Goal: Download file/media

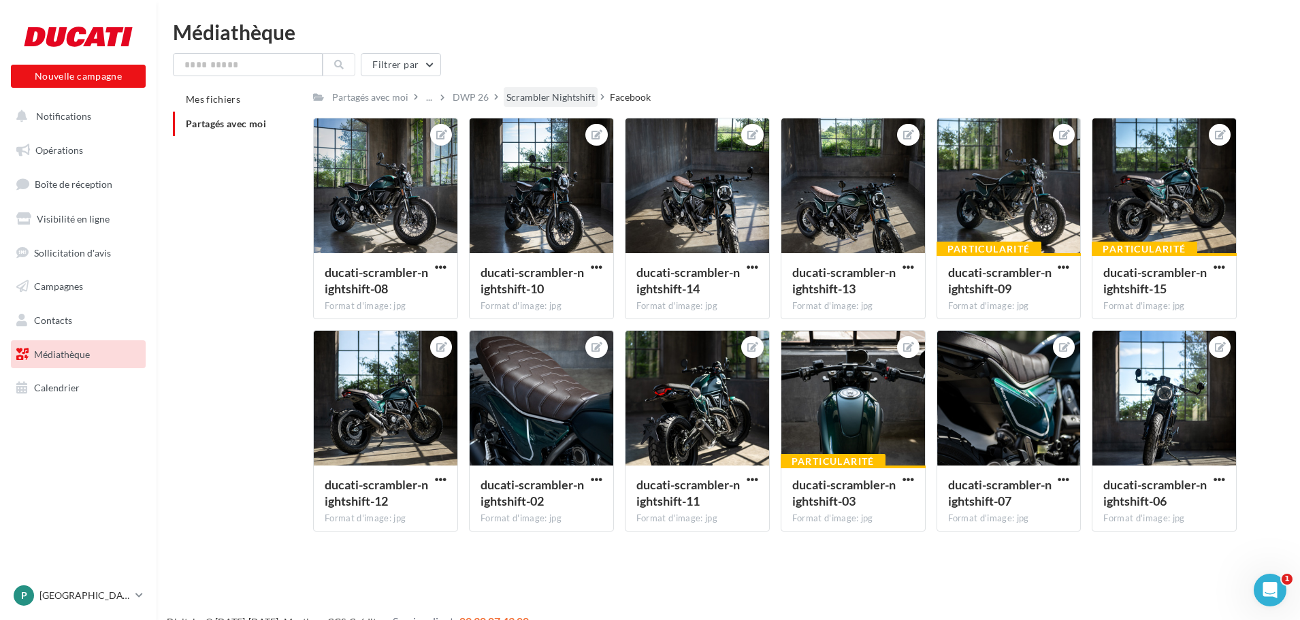
click at [545, 99] on div "Scrambler Nightshift" at bounding box center [551, 98] width 89 height 14
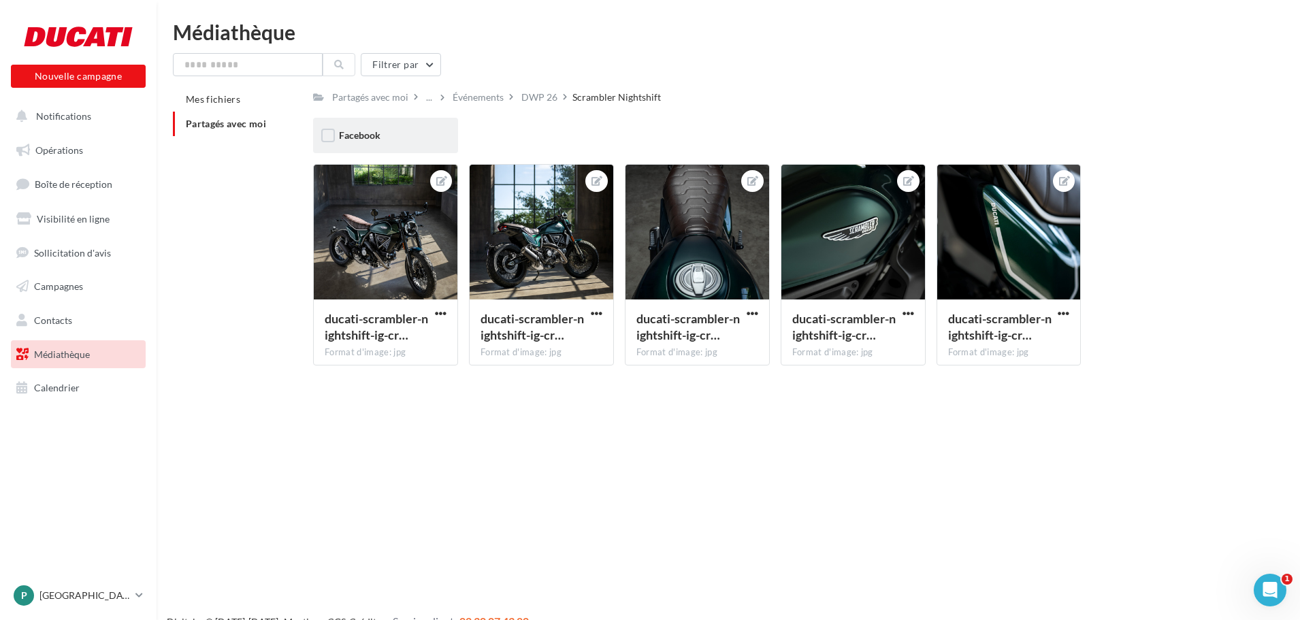
click at [404, 133] on div "Facebook" at bounding box center [385, 136] width 93 height 14
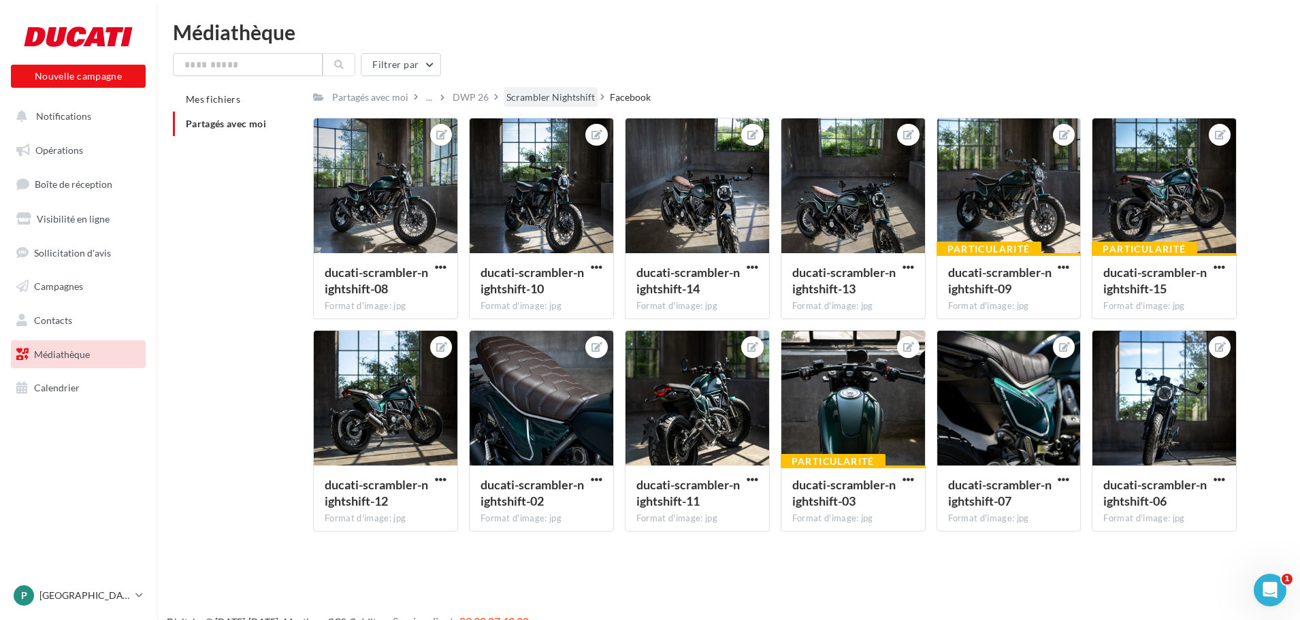
click at [530, 95] on div "Scrambler Nightshift" at bounding box center [551, 98] width 89 height 14
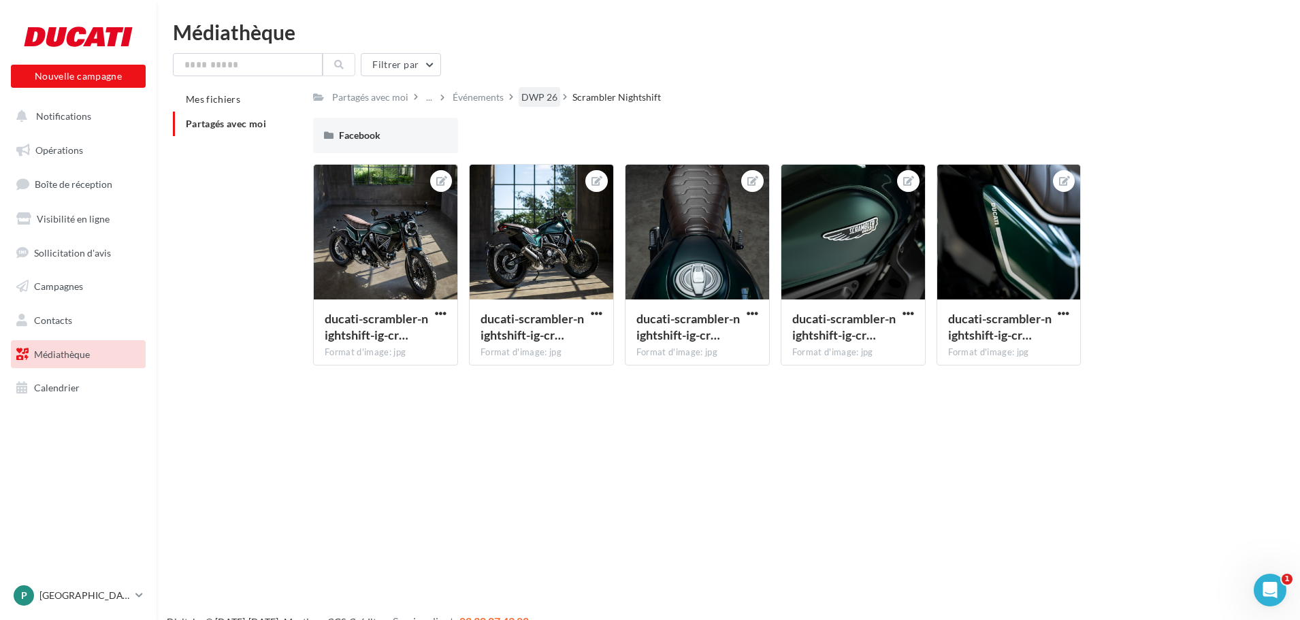
click at [543, 93] on div "DWP 26" at bounding box center [540, 98] width 36 height 14
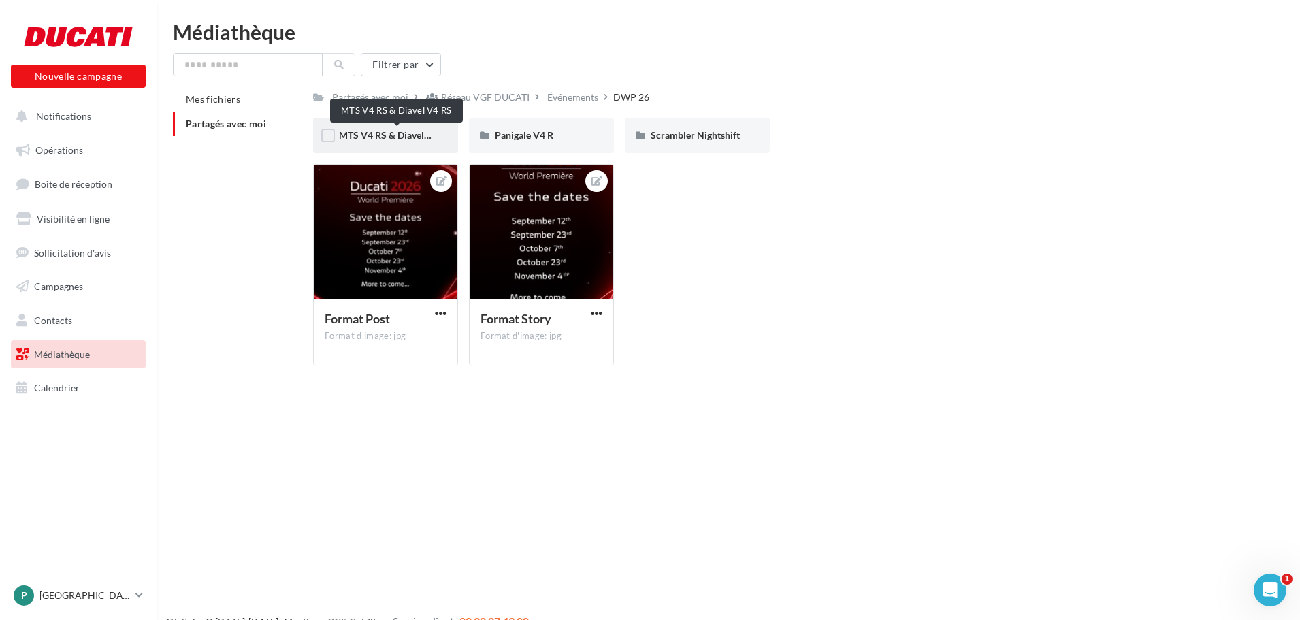
click at [415, 137] on span "MTS V4 RS & Diavel V4 RS" at bounding box center [395, 135] width 113 height 12
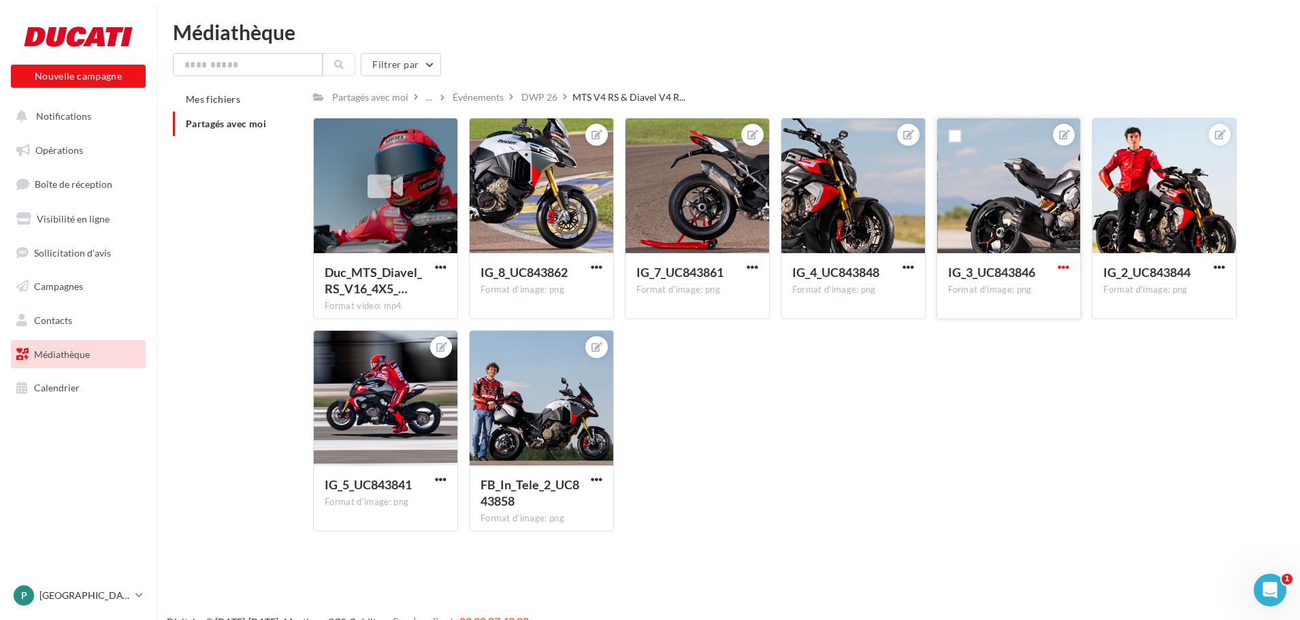
click at [1065, 264] on span "button" at bounding box center [1064, 267] width 12 height 12
click at [995, 341] on button "Télécharger" at bounding box center [1001, 329] width 144 height 35
click at [906, 268] on span "button" at bounding box center [909, 267] width 12 height 12
drag, startPoint x: 865, startPoint y: 324, endPoint x: 882, endPoint y: 324, distance: 17.0
click at [865, 324] on button "Télécharger" at bounding box center [845, 329] width 144 height 35
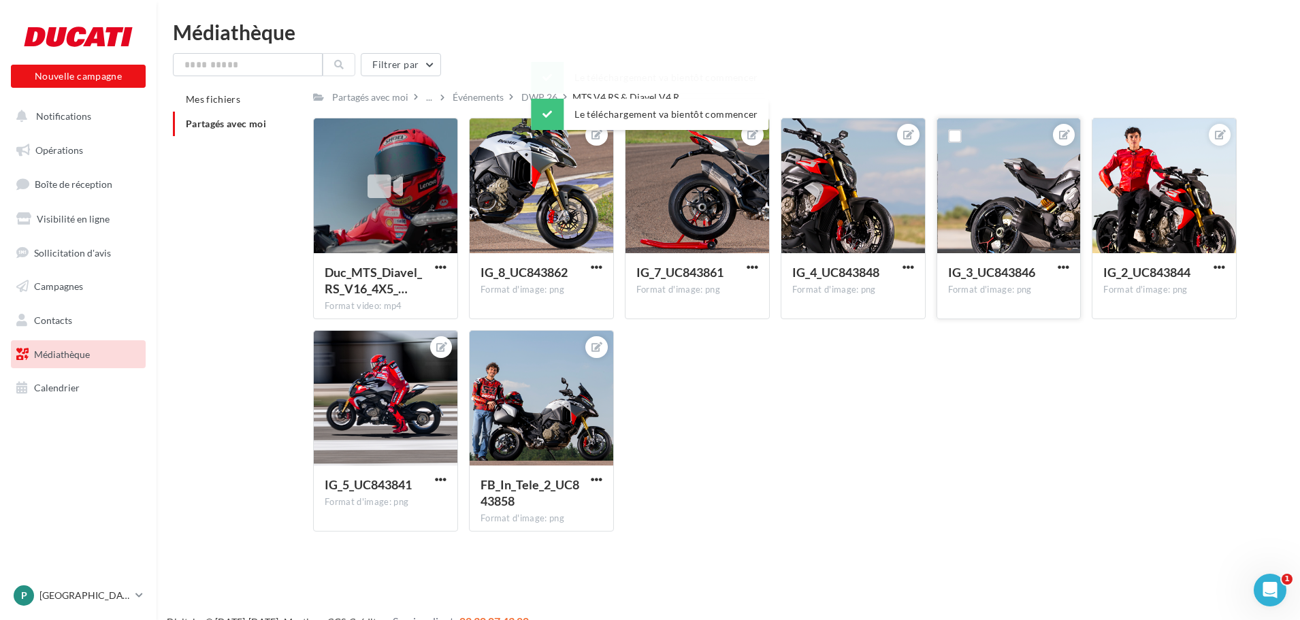
click at [1206, 389] on div "Duc_MTS_Diavel_RS_V16_4X5_… Format video: mp4 Duc_MTS_Diavel_RS_V16_4X5_V2_UC84…" at bounding box center [780, 330] width 935 height 425
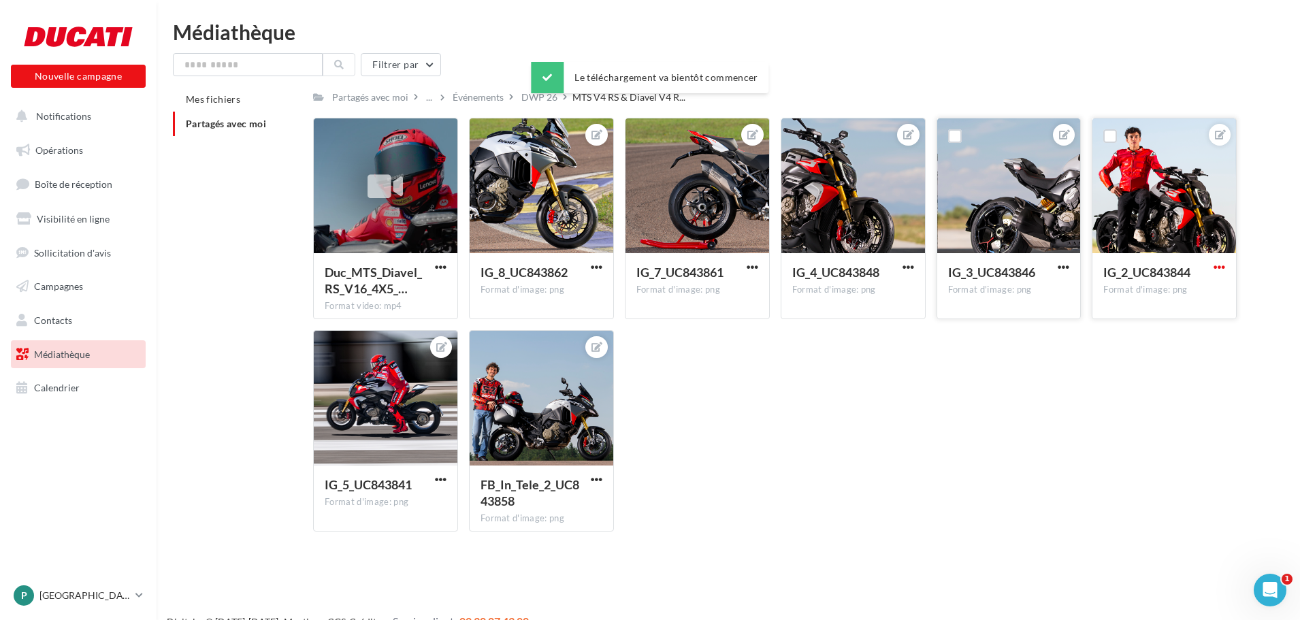
click at [1226, 263] on span "button" at bounding box center [1220, 267] width 12 height 12
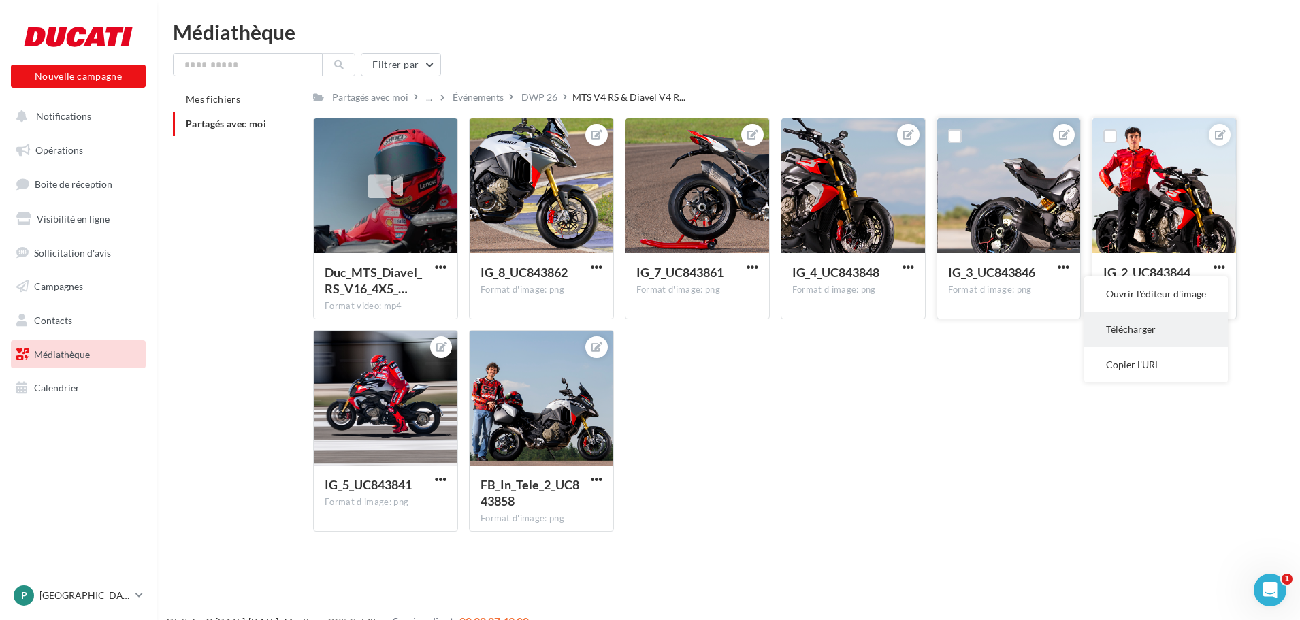
click at [1168, 331] on button "Télécharger" at bounding box center [1157, 329] width 144 height 35
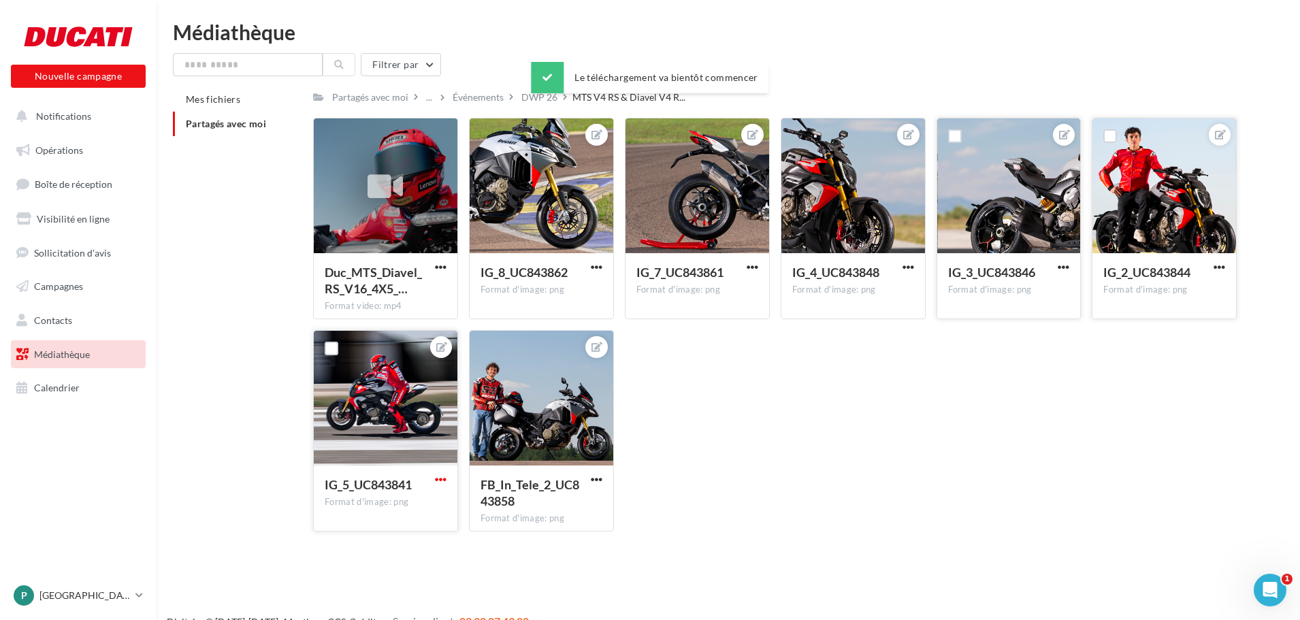
click at [436, 479] on span "button" at bounding box center [441, 480] width 12 height 12
click at [368, 537] on button "Télécharger" at bounding box center [378, 541] width 144 height 35
click at [846, 452] on div "Duc_MTS_Diavel_RS_V16_4X5_… Format video: mp4 Duc_MTS_Diavel_RS_V16_4X5_V2_UC84…" at bounding box center [780, 330] width 935 height 425
click at [558, 99] on div "DWP 26" at bounding box center [540, 98] width 36 height 14
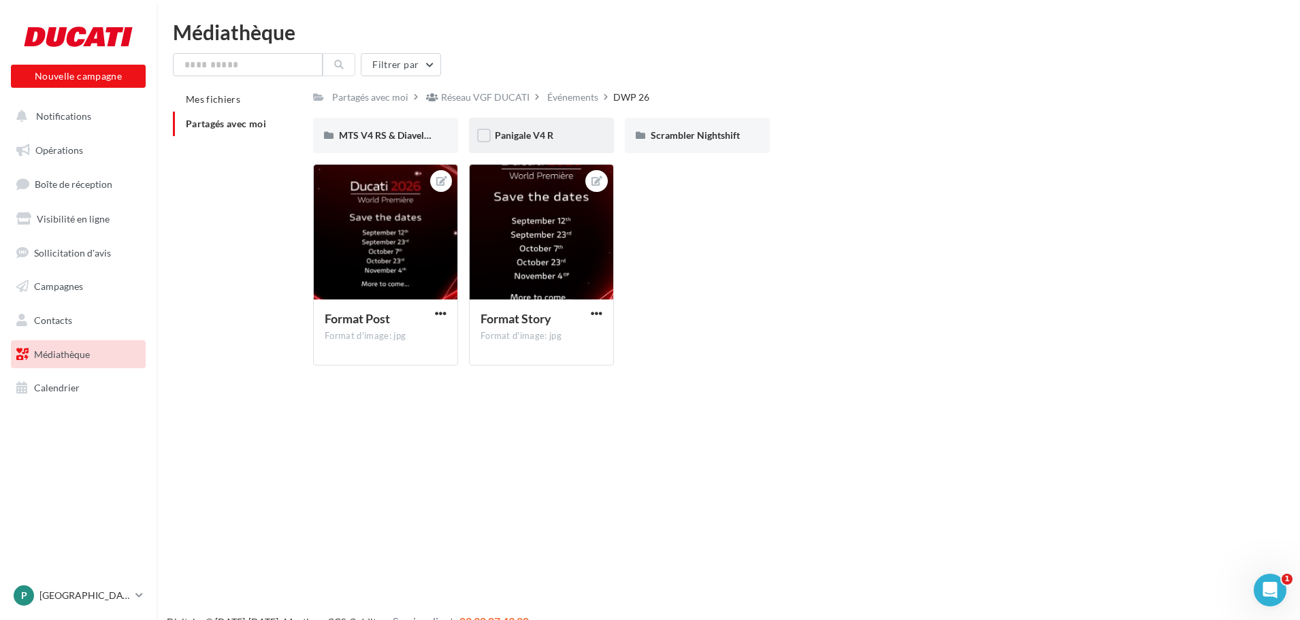
click at [561, 139] on div "Panigale V4 R" at bounding box center [541, 136] width 93 height 14
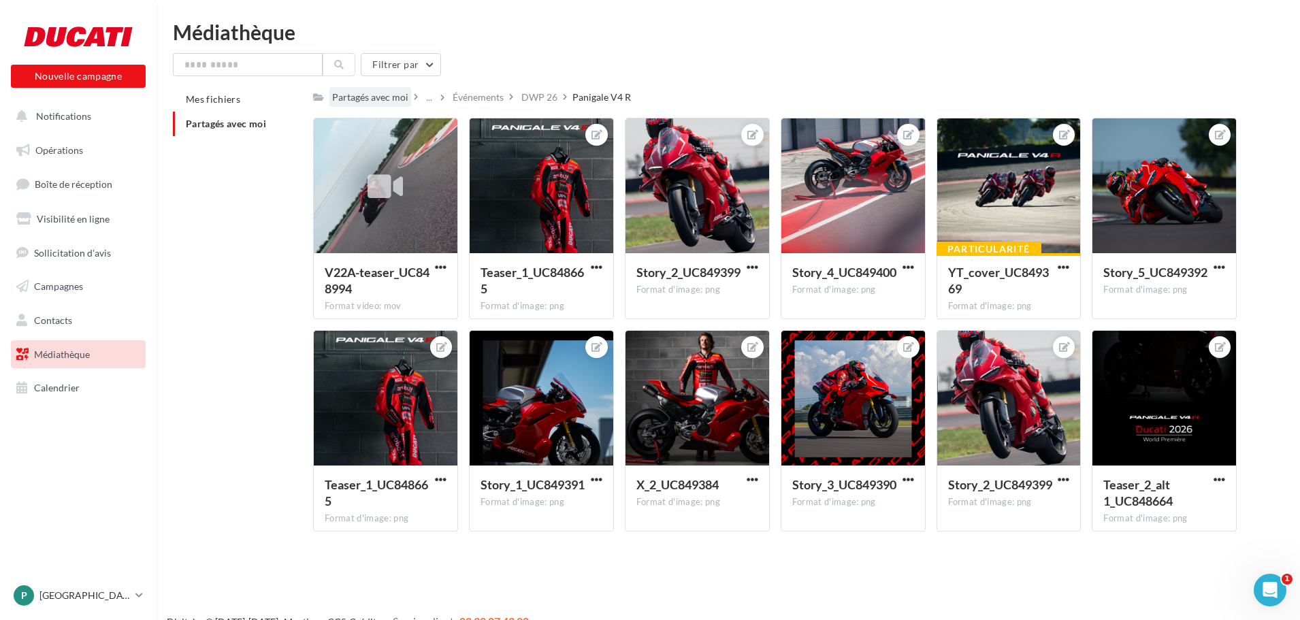
click at [354, 98] on div "Partagés avec moi" at bounding box center [370, 98] width 76 height 14
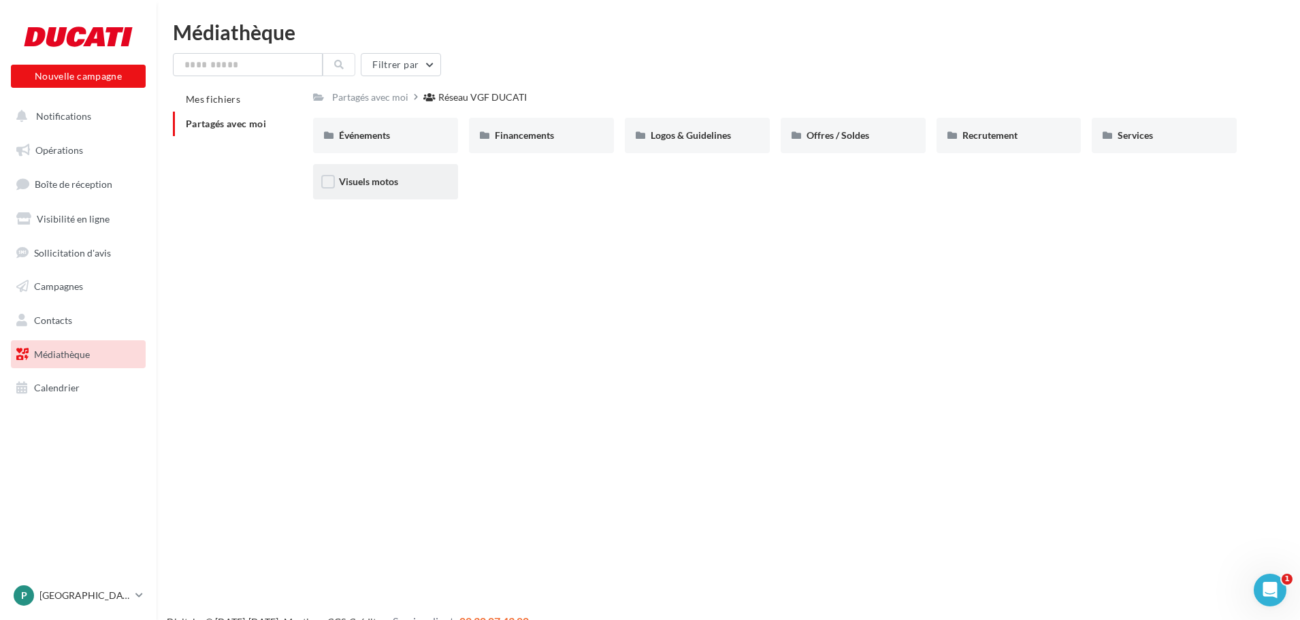
click at [400, 194] on div "Visuels motos" at bounding box center [385, 181] width 145 height 35
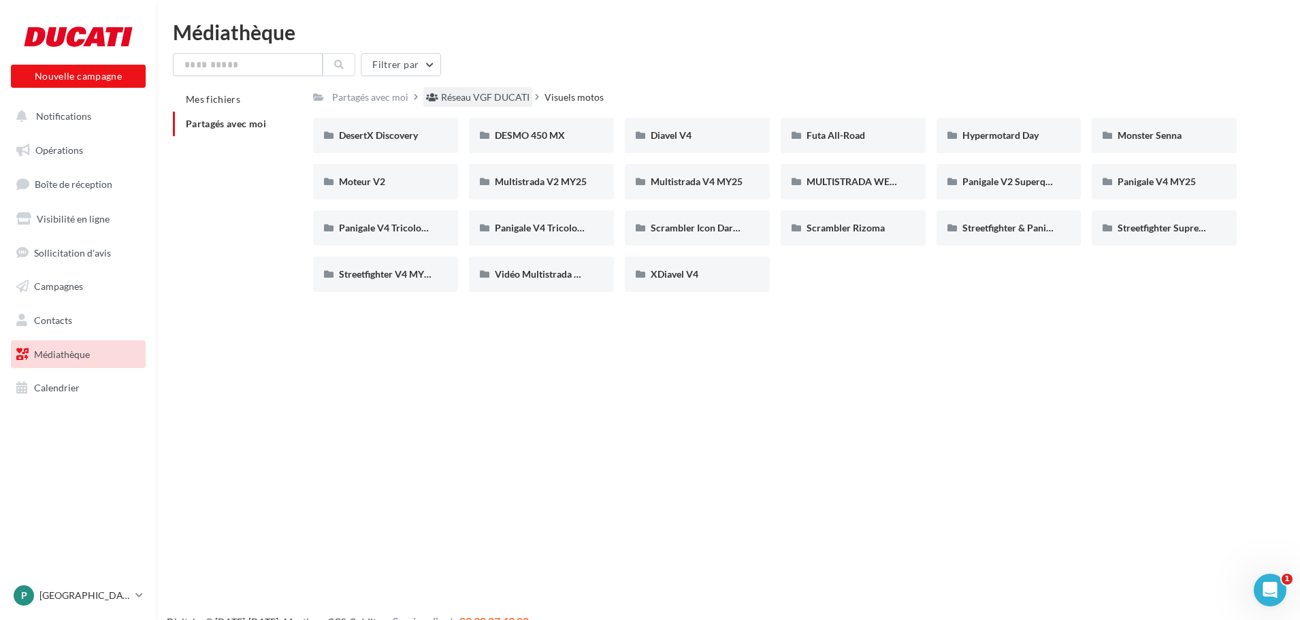
click at [493, 89] on div "Réseau VGF DUCATI" at bounding box center [477, 97] width 109 height 20
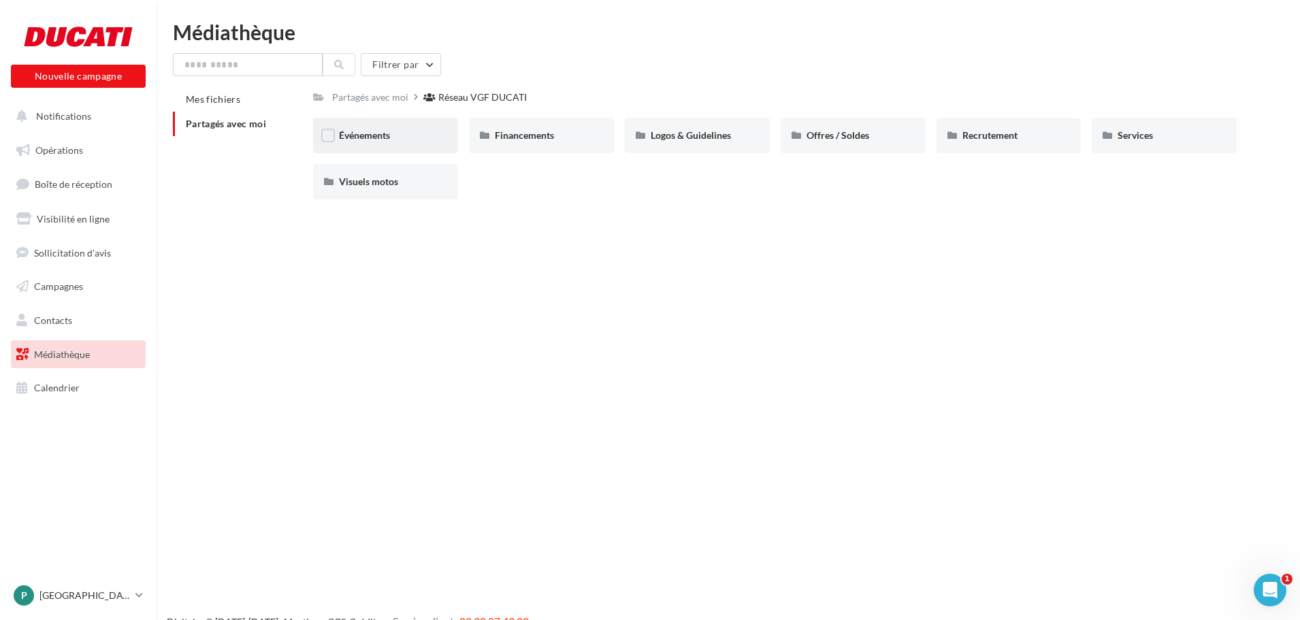
click at [383, 120] on div "Événements" at bounding box center [385, 135] width 145 height 35
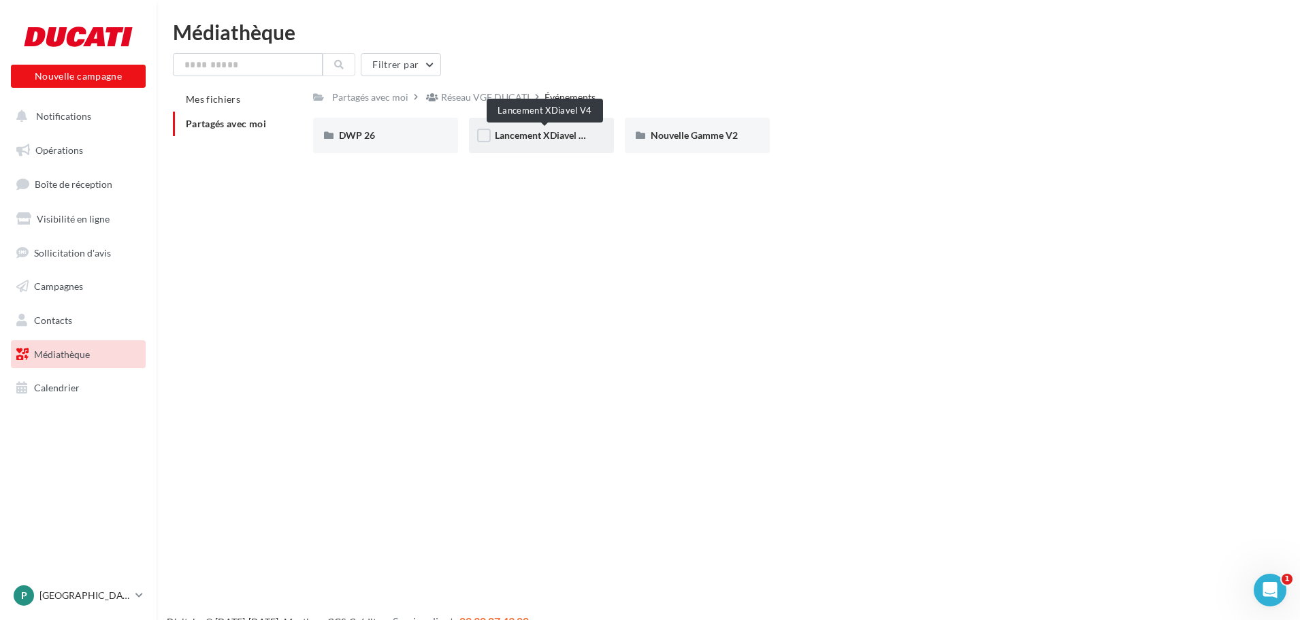
click at [587, 140] on span "Lancement XDiavel V4" at bounding box center [543, 135] width 96 height 12
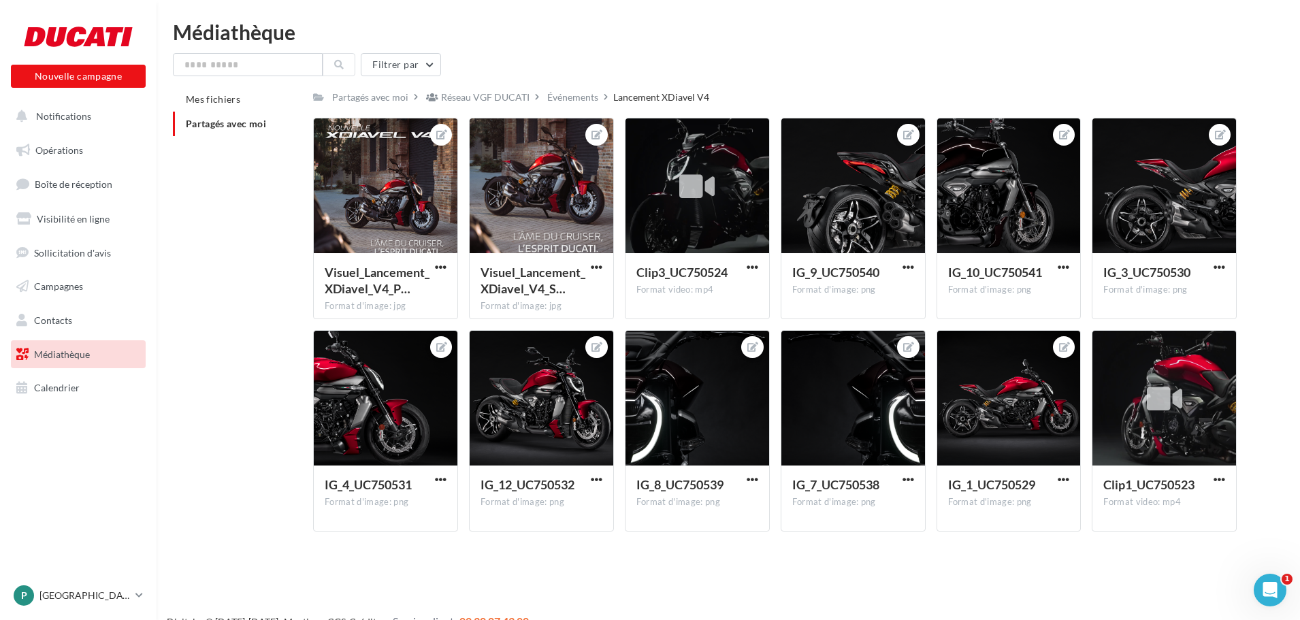
click at [579, 94] on div "Événements" at bounding box center [572, 98] width 51 height 14
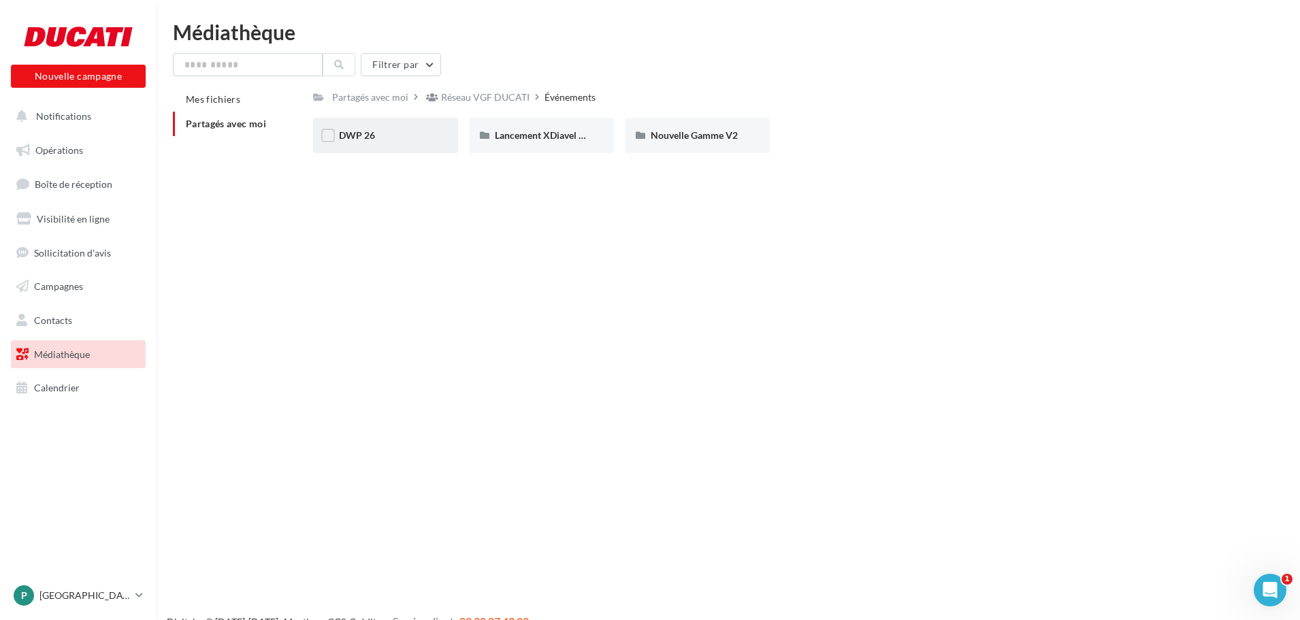
click at [385, 153] on div "DWP 26" at bounding box center [385, 135] width 145 height 35
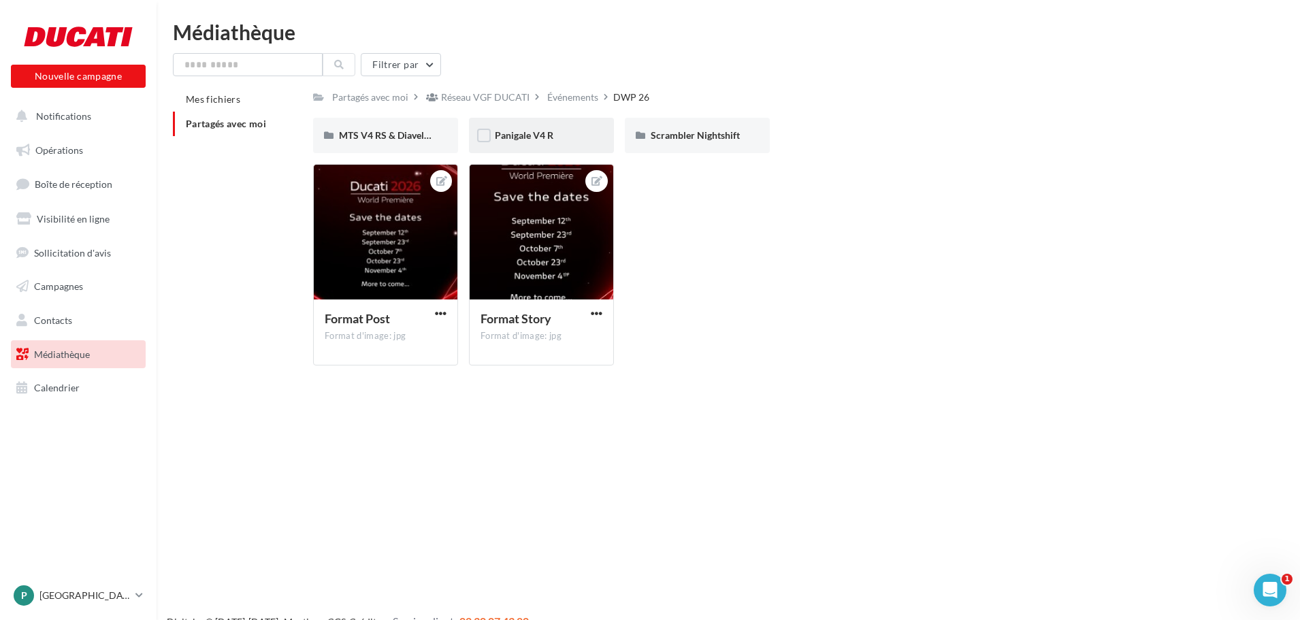
click at [574, 142] on div "Panigale V4 R" at bounding box center [541, 136] width 93 height 14
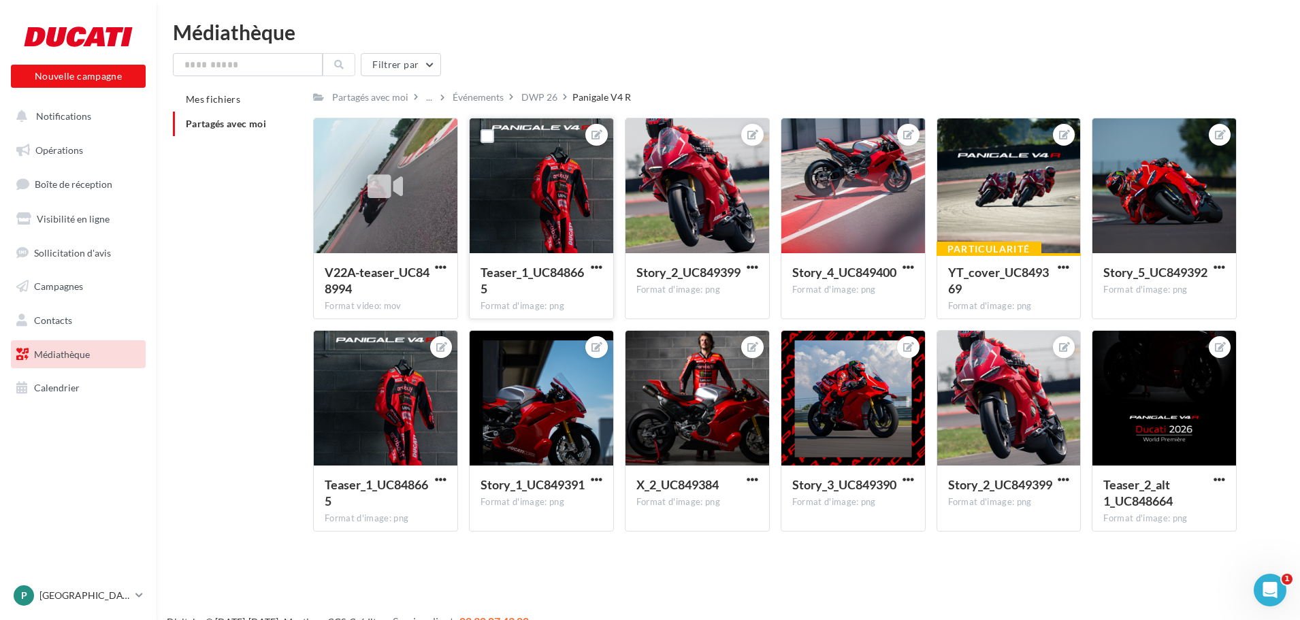
click at [570, 207] on div at bounding box center [542, 186] width 144 height 136
click at [598, 264] on span "button" at bounding box center [597, 267] width 12 height 12
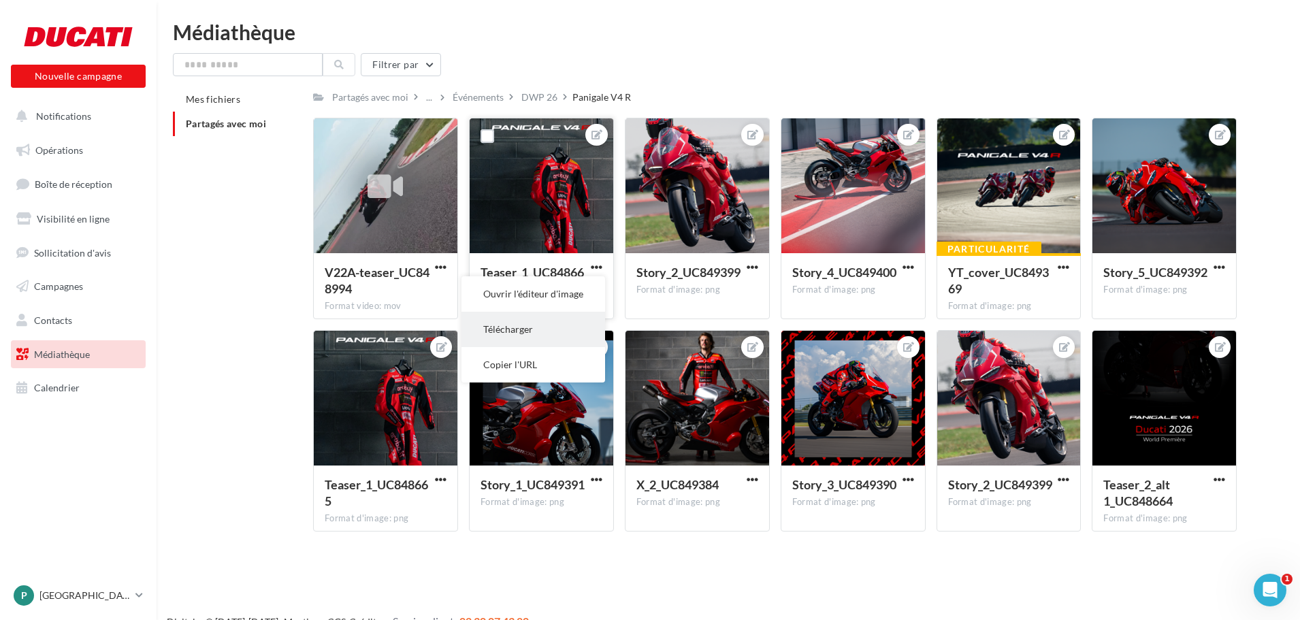
click at [543, 323] on button "Télécharger" at bounding box center [534, 329] width 144 height 35
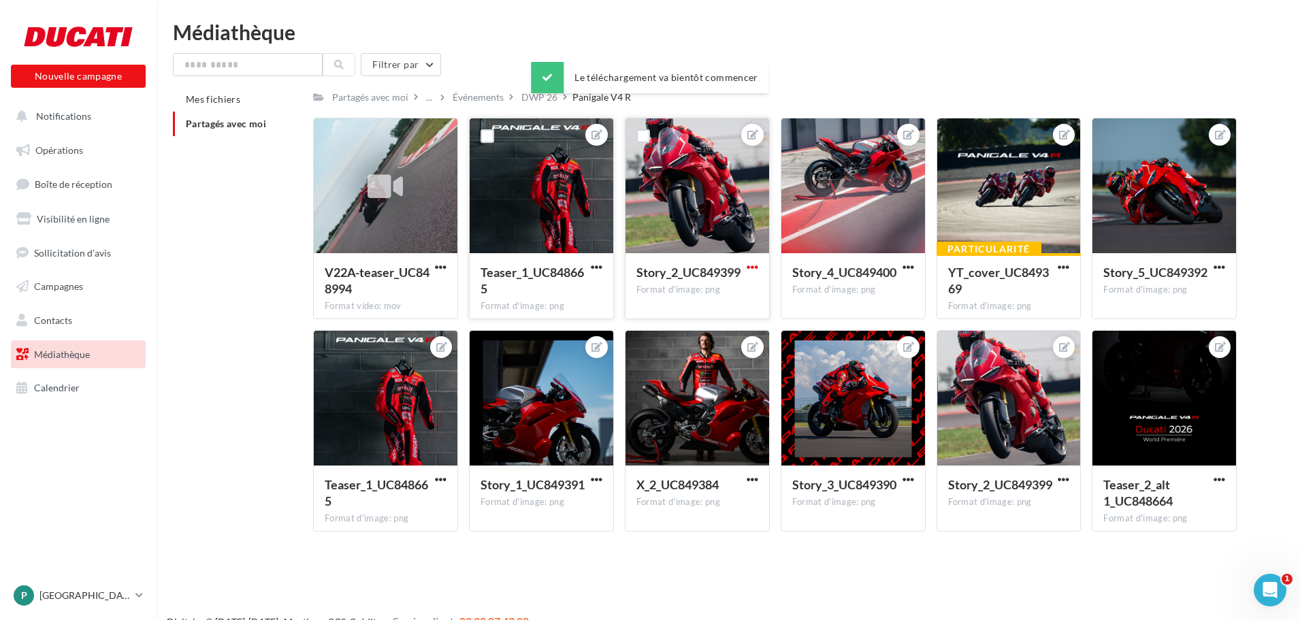
click at [755, 267] on span "button" at bounding box center [753, 267] width 12 height 12
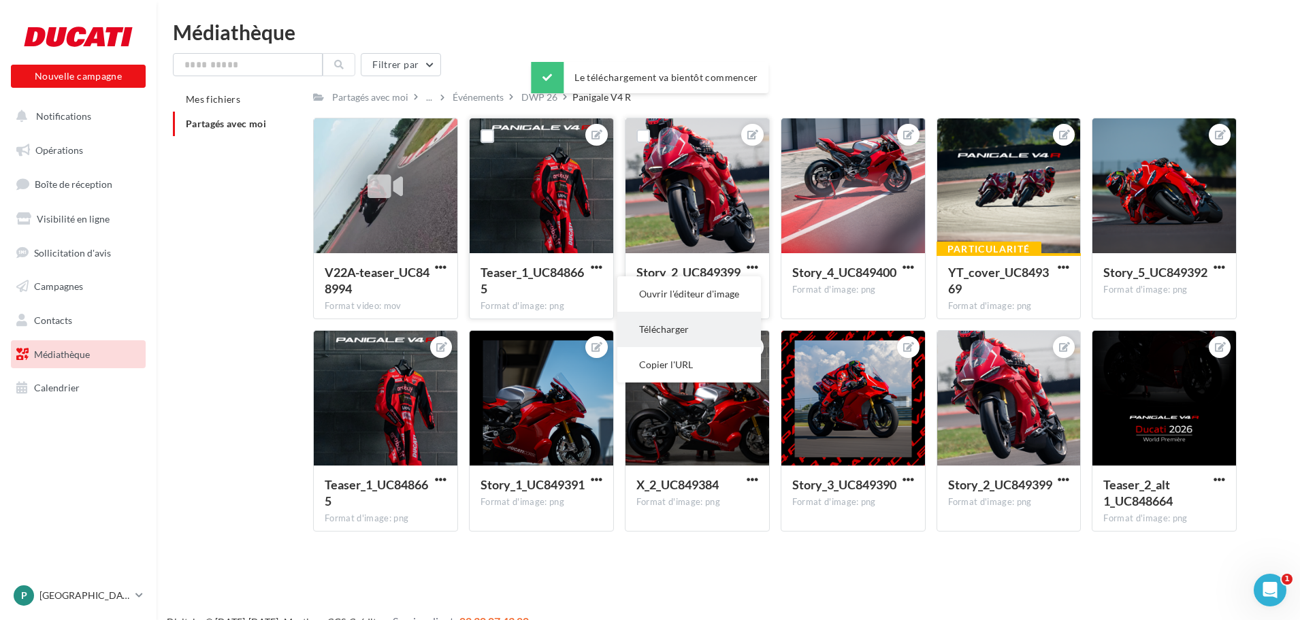
click at [691, 323] on button "Télécharger" at bounding box center [690, 329] width 144 height 35
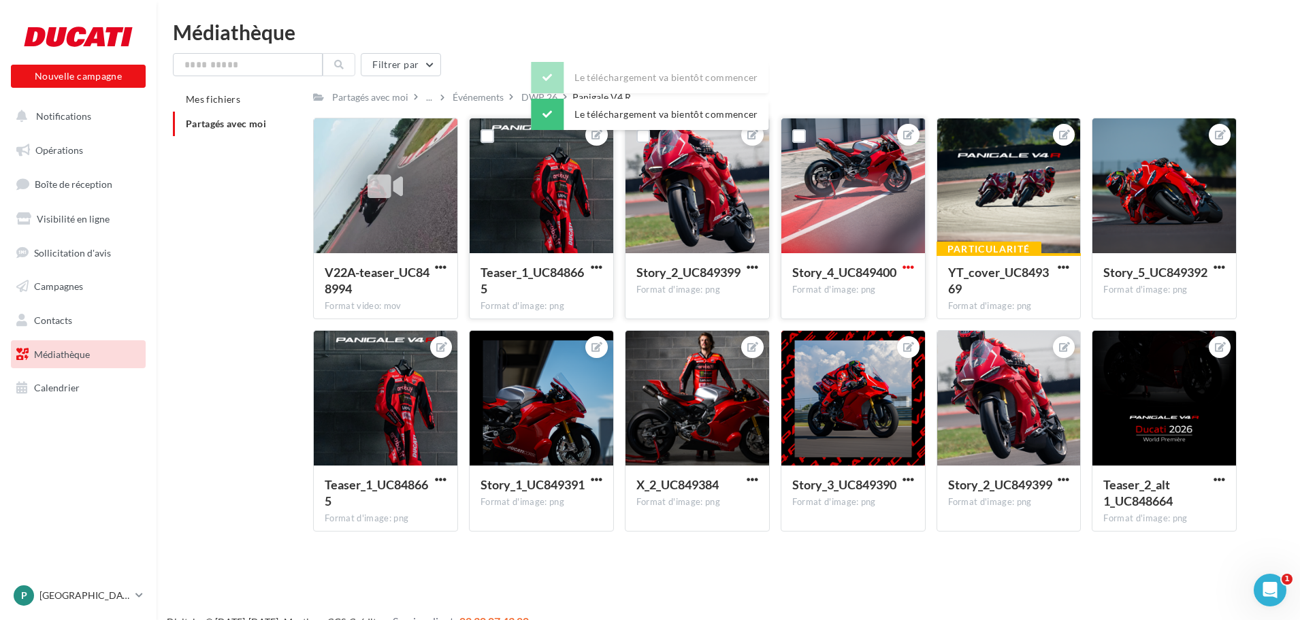
click at [912, 269] on span "button" at bounding box center [909, 267] width 12 height 12
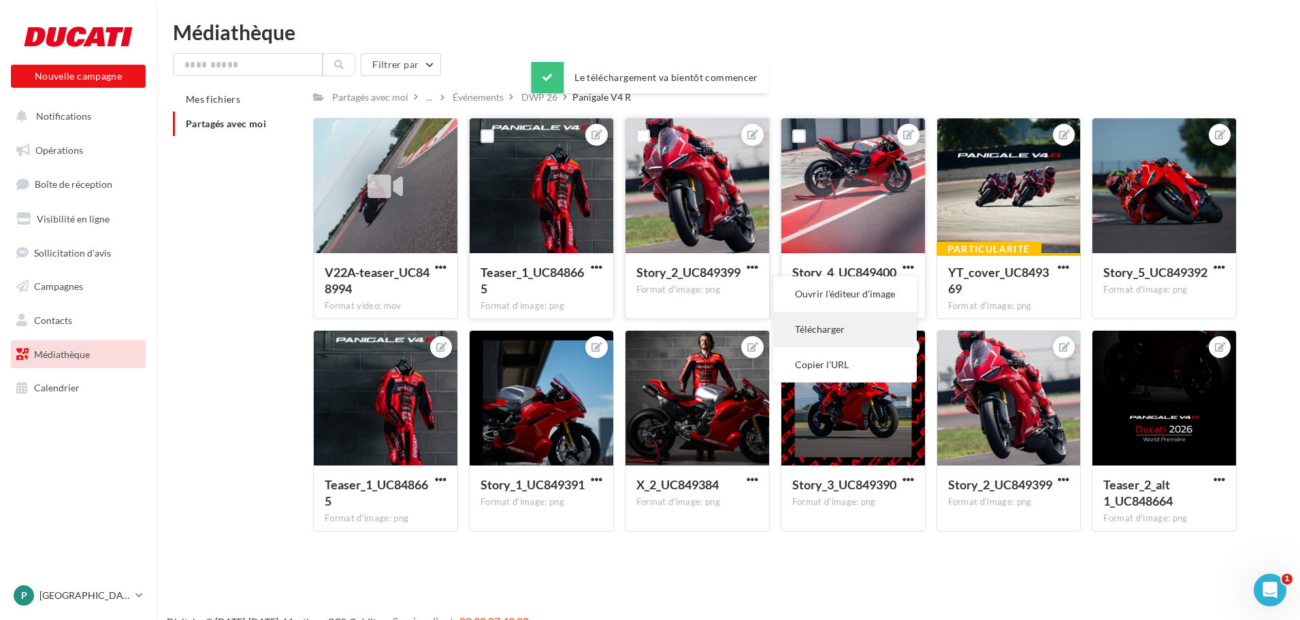
click at [833, 331] on button "Télécharger" at bounding box center [845, 329] width 144 height 35
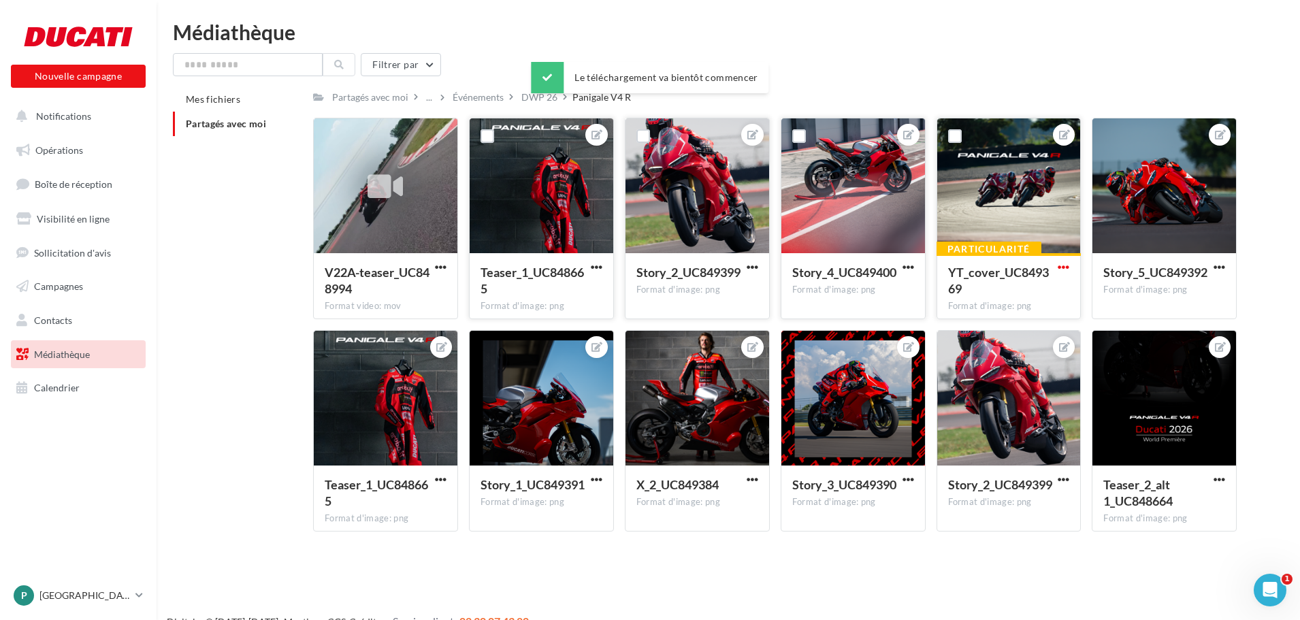
click at [1068, 269] on span "button" at bounding box center [1064, 267] width 12 height 12
click at [988, 330] on button "Télécharger" at bounding box center [1001, 329] width 144 height 35
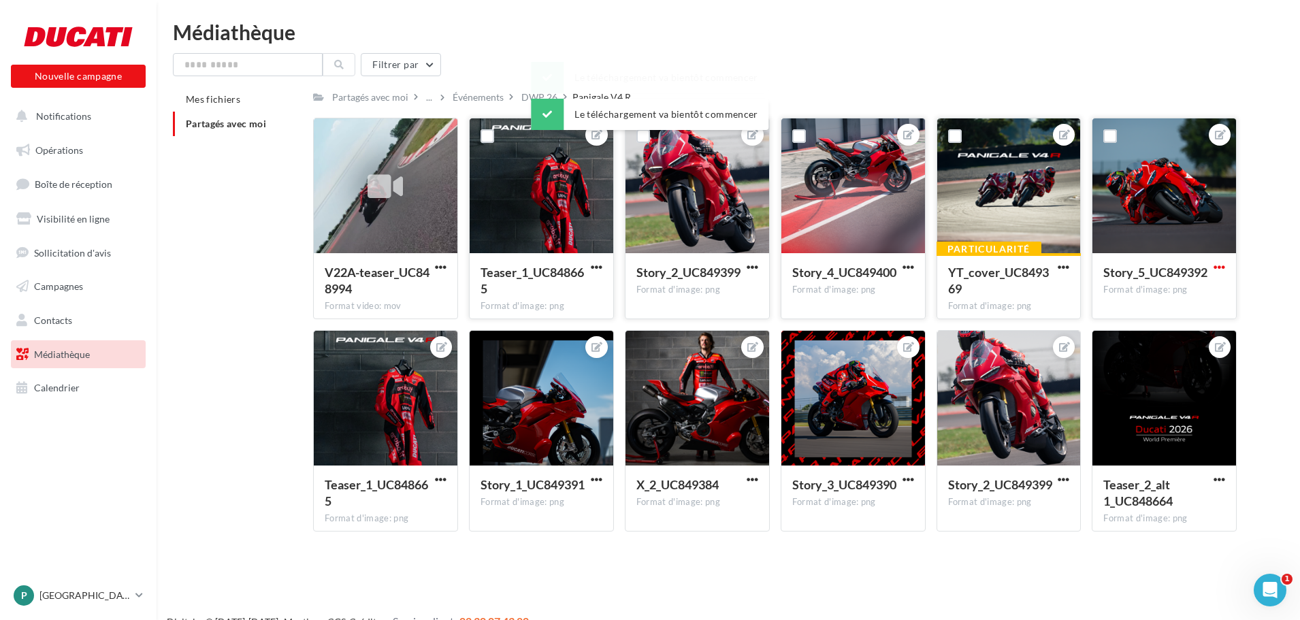
click at [1216, 264] on span "button" at bounding box center [1220, 267] width 12 height 12
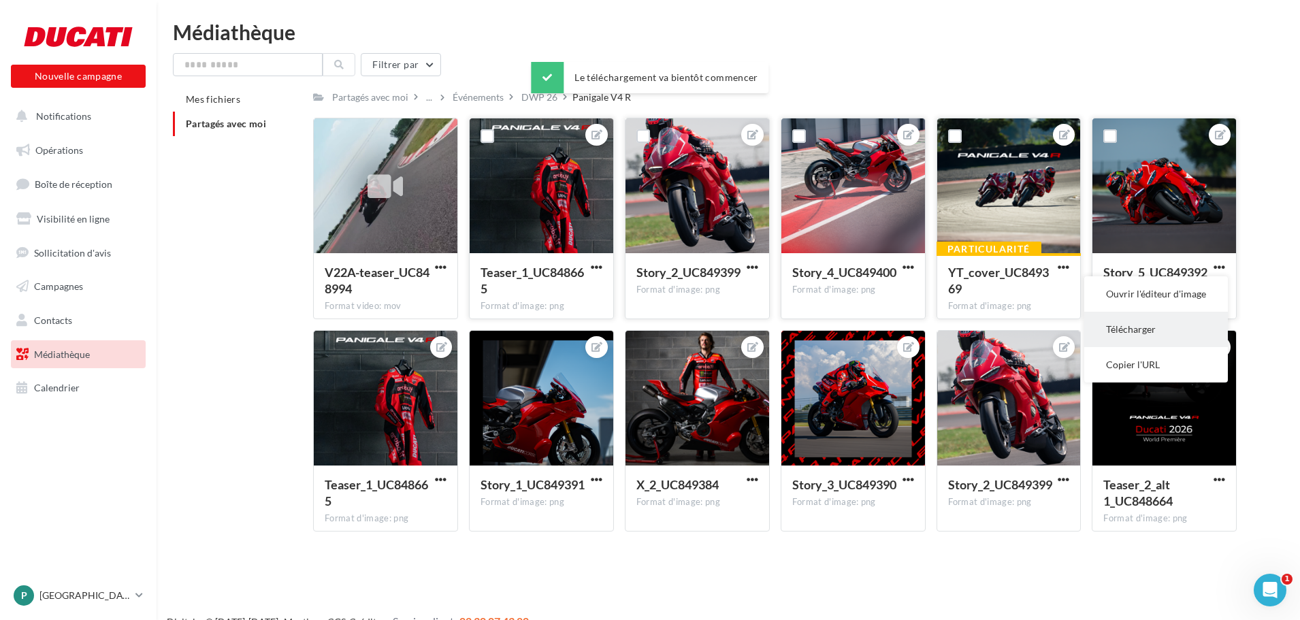
click at [1123, 326] on button "Télécharger" at bounding box center [1157, 329] width 144 height 35
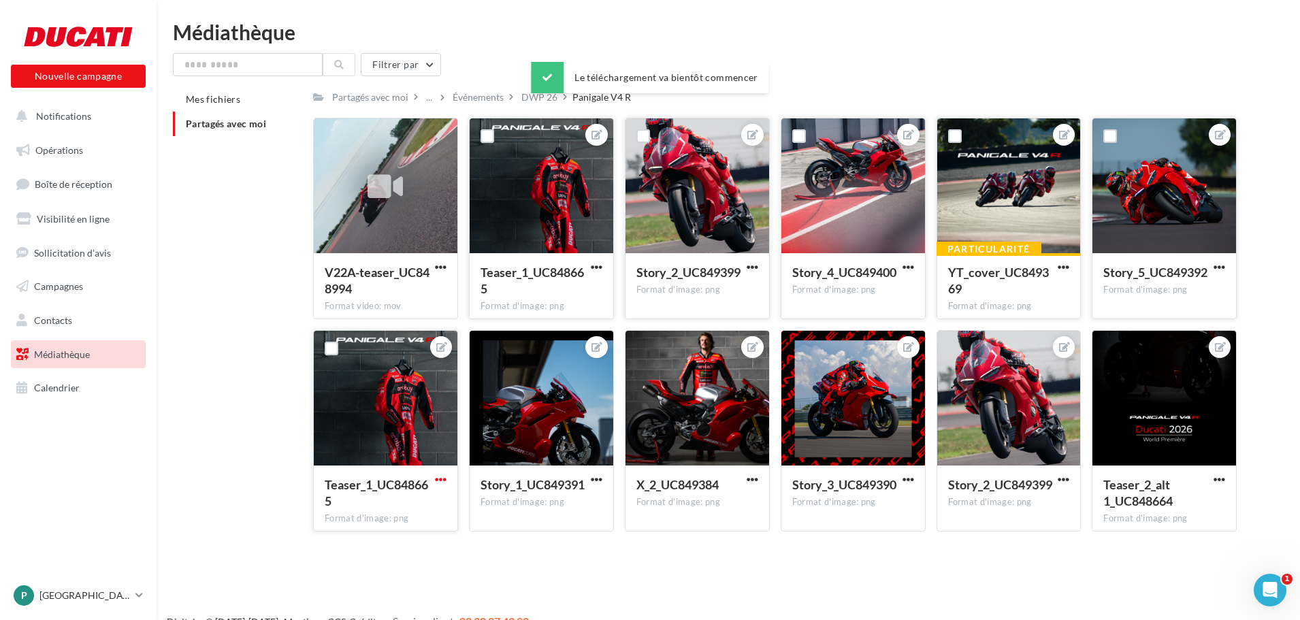
click at [438, 481] on span "button" at bounding box center [441, 480] width 12 height 12
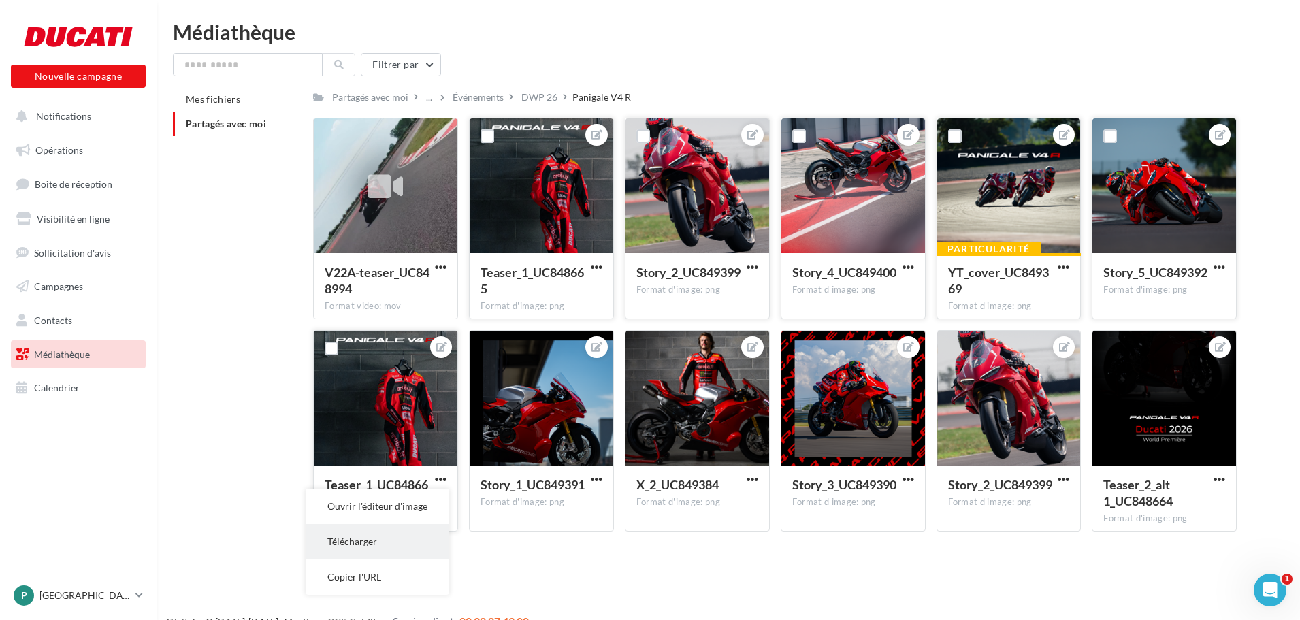
click at [397, 532] on button "Télécharger" at bounding box center [378, 541] width 144 height 35
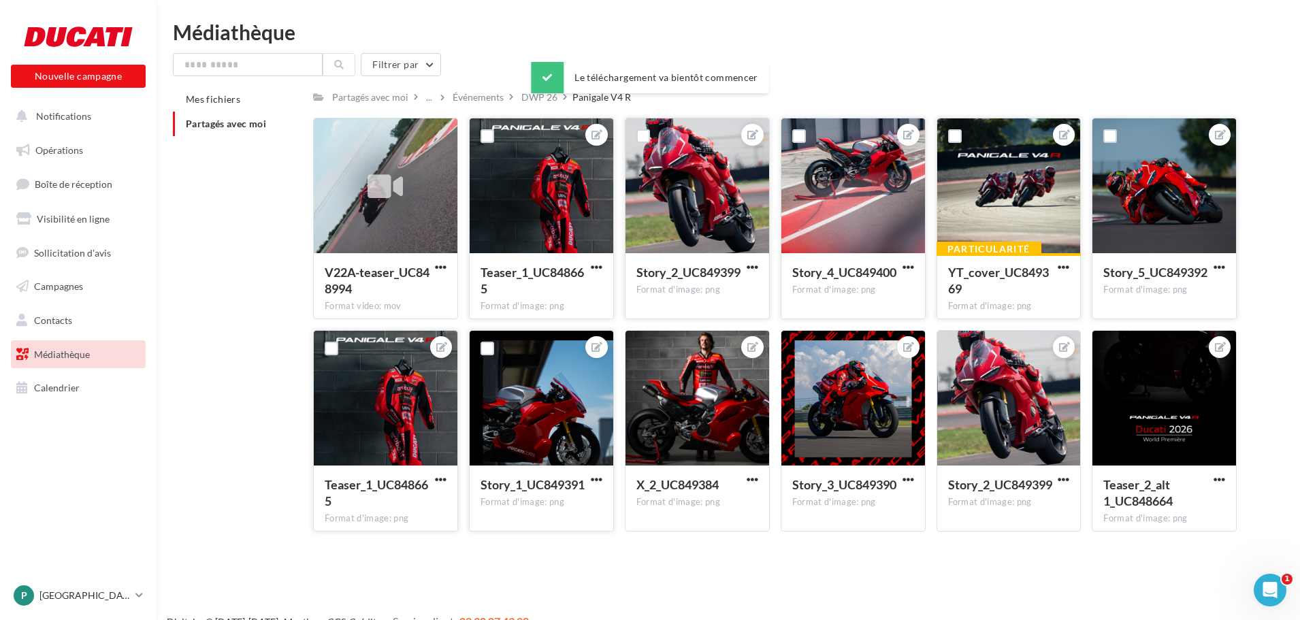
click at [603, 481] on button "button" at bounding box center [596, 481] width 17 height 14
click at [540, 540] on button "Télécharger" at bounding box center [534, 541] width 144 height 35
click at [753, 474] on span "button" at bounding box center [753, 480] width 12 height 12
click at [673, 537] on button "Télécharger" at bounding box center [690, 541] width 144 height 35
click at [909, 481] on span "button" at bounding box center [909, 480] width 12 height 12
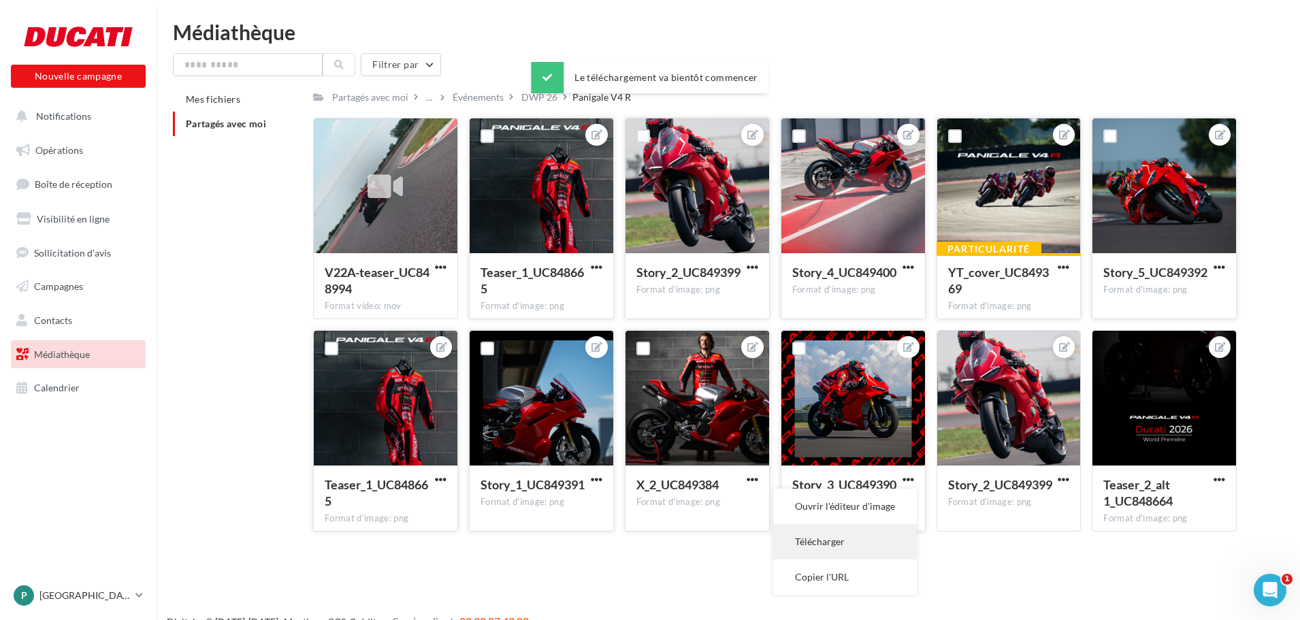
click at [820, 547] on button "Télécharger" at bounding box center [845, 541] width 144 height 35
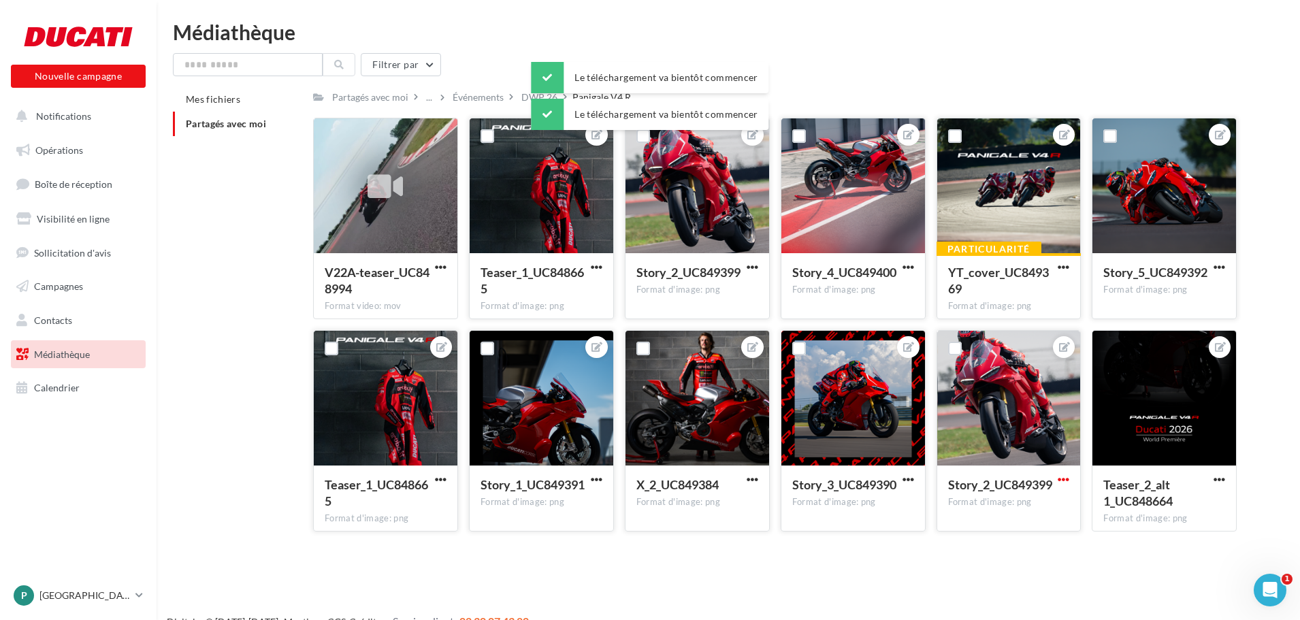
click at [1061, 479] on span "button" at bounding box center [1064, 480] width 12 height 12
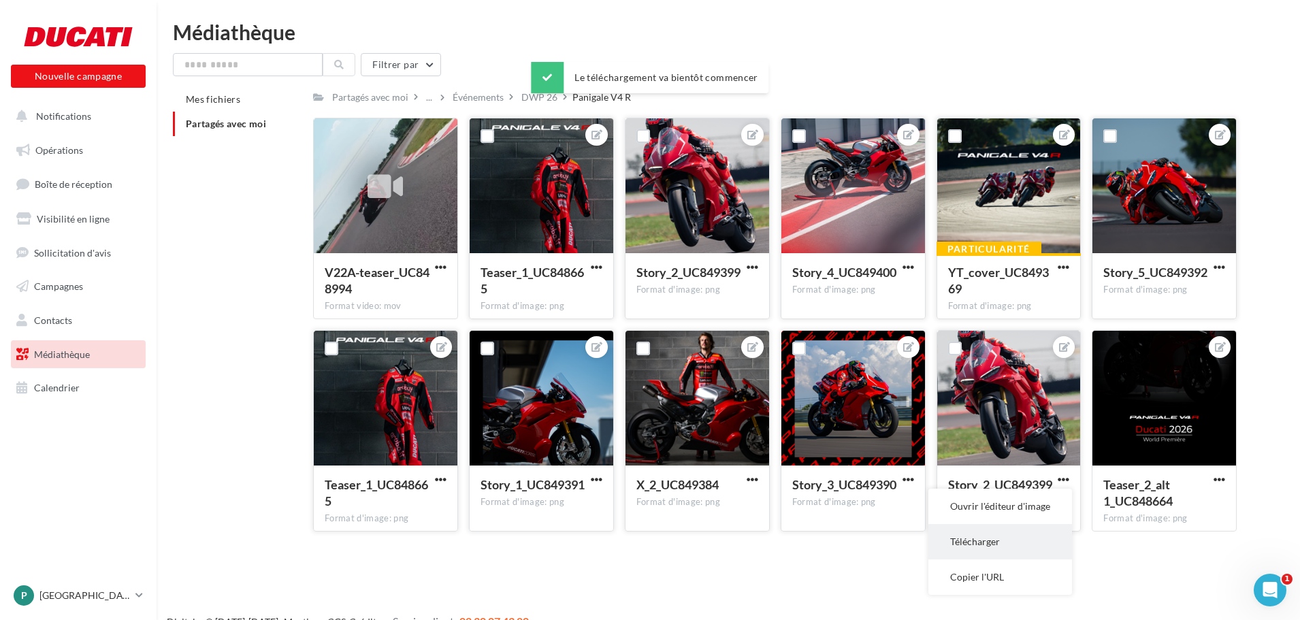
click at [1003, 541] on button "Télécharger" at bounding box center [1001, 541] width 144 height 35
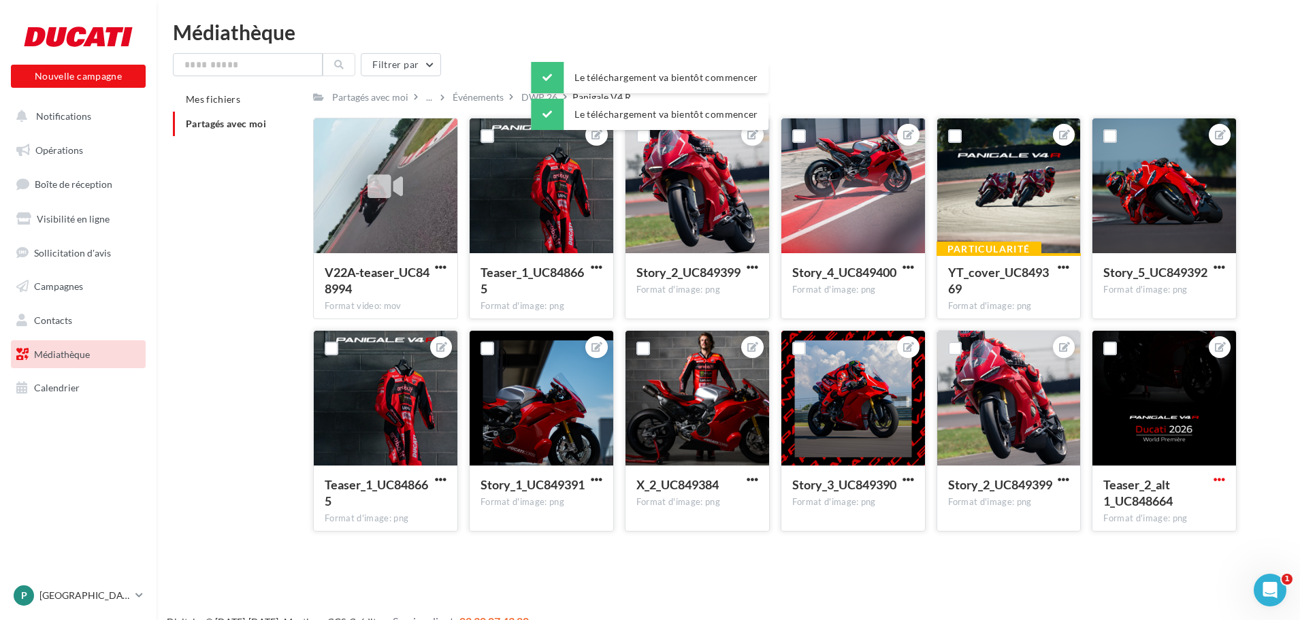
click at [1225, 482] on span "button" at bounding box center [1220, 480] width 12 height 12
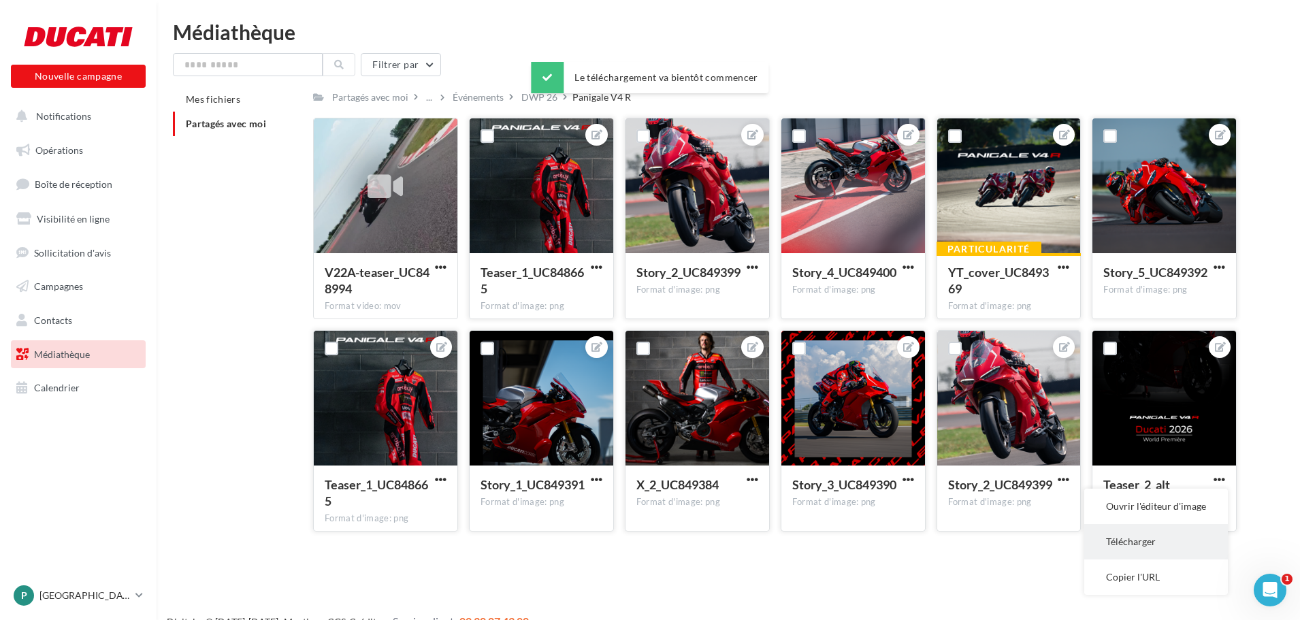
click at [1139, 552] on button "Télécharger" at bounding box center [1157, 541] width 144 height 35
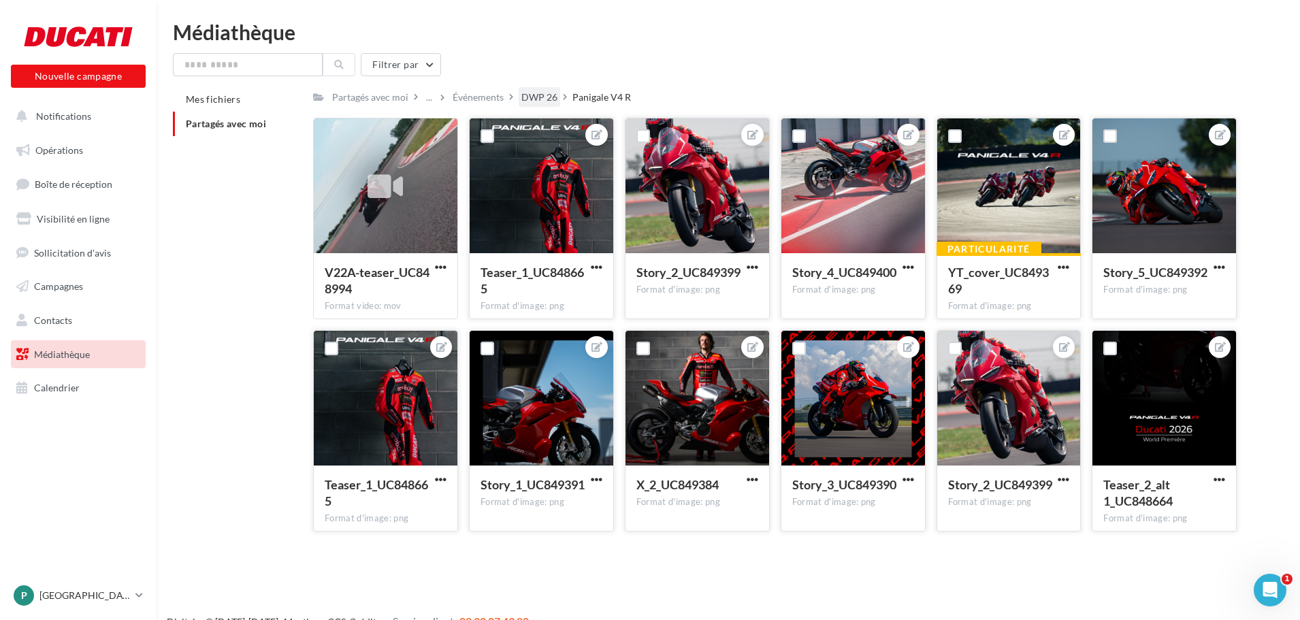
click at [551, 95] on div "DWP 26" at bounding box center [540, 98] width 36 height 14
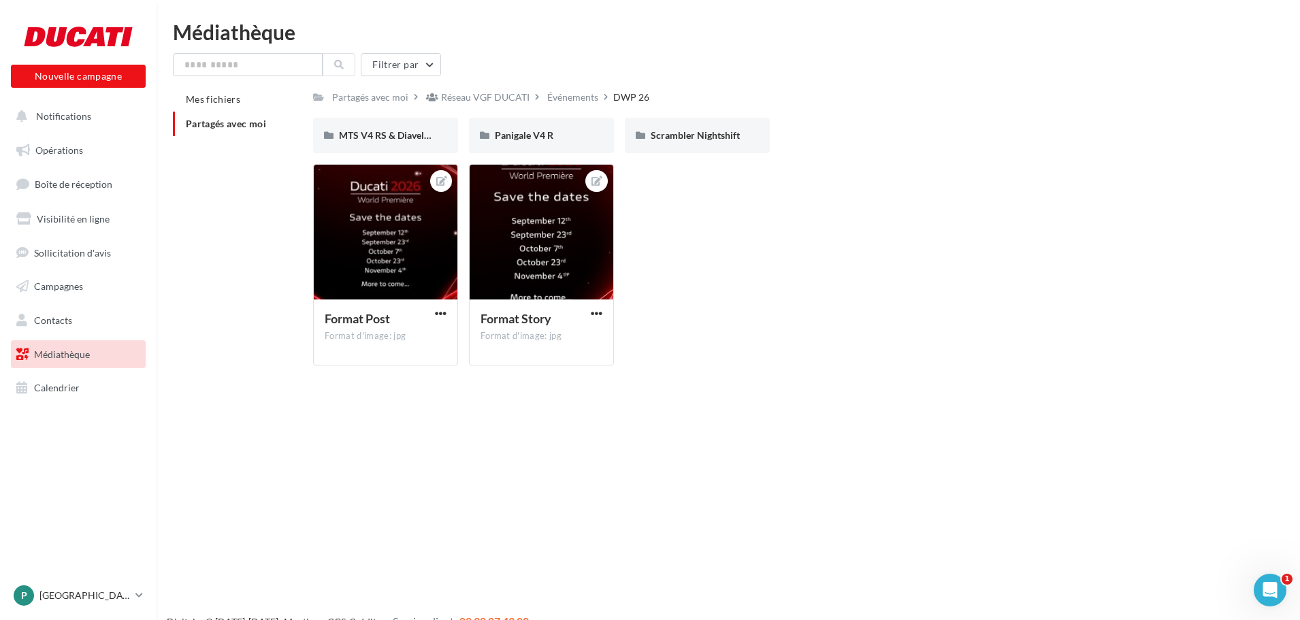
click at [558, 99] on div "Événements" at bounding box center [572, 98] width 51 height 14
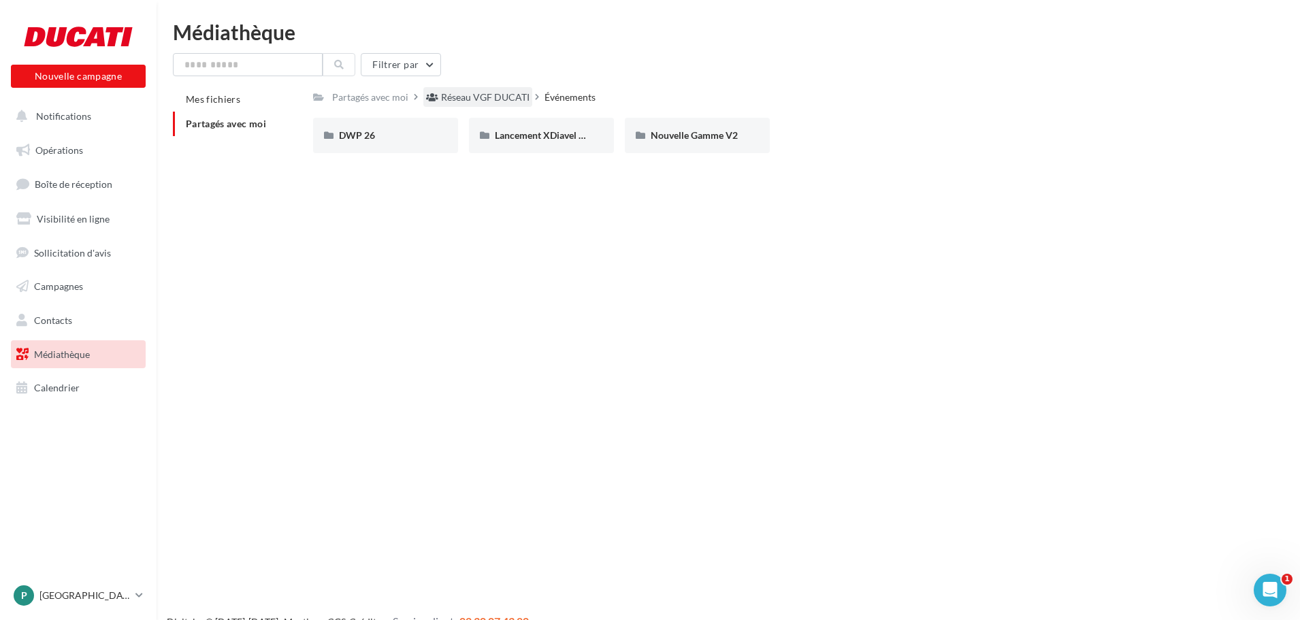
click at [521, 97] on div "Réseau VGF DUCATI" at bounding box center [485, 98] width 89 height 14
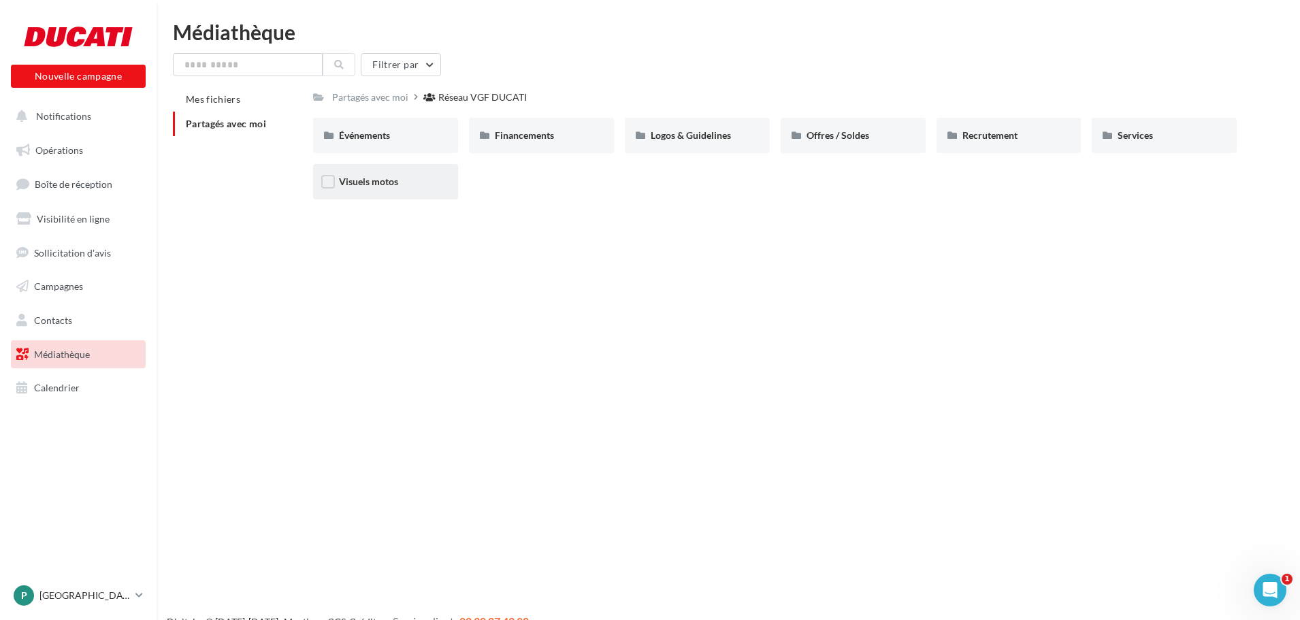
click at [417, 182] on div "Visuels motos" at bounding box center [385, 182] width 93 height 14
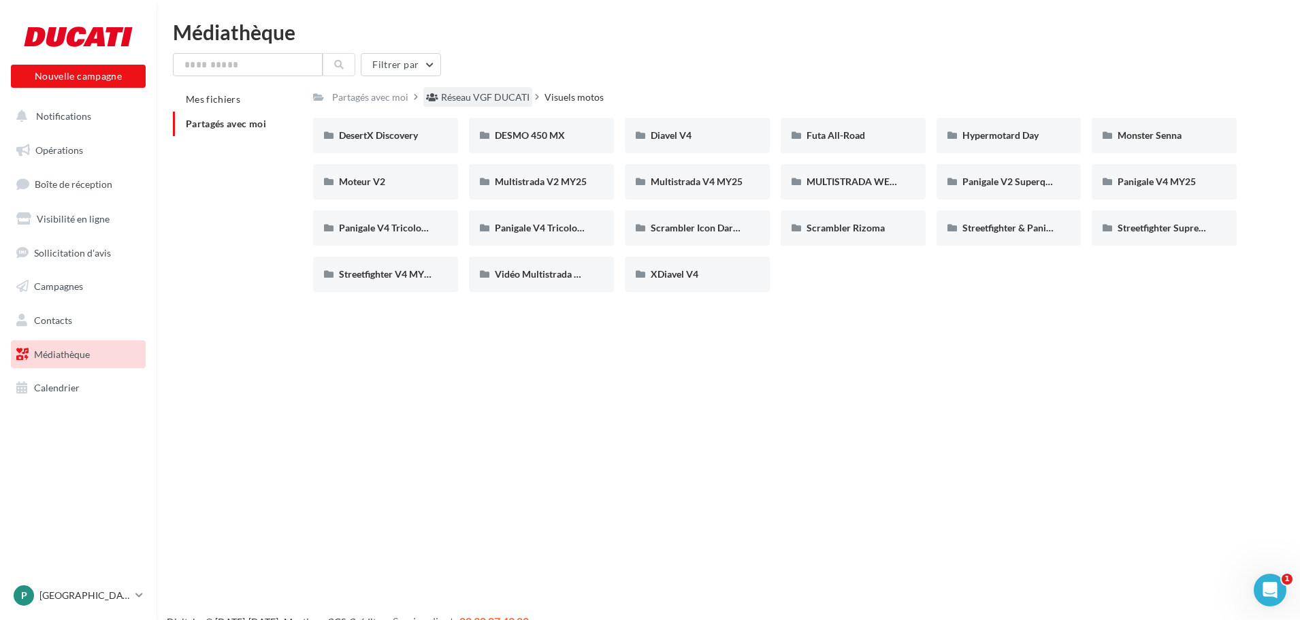
click at [486, 88] on div "Réseau VGF DUCATI" at bounding box center [477, 97] width 109 height 20
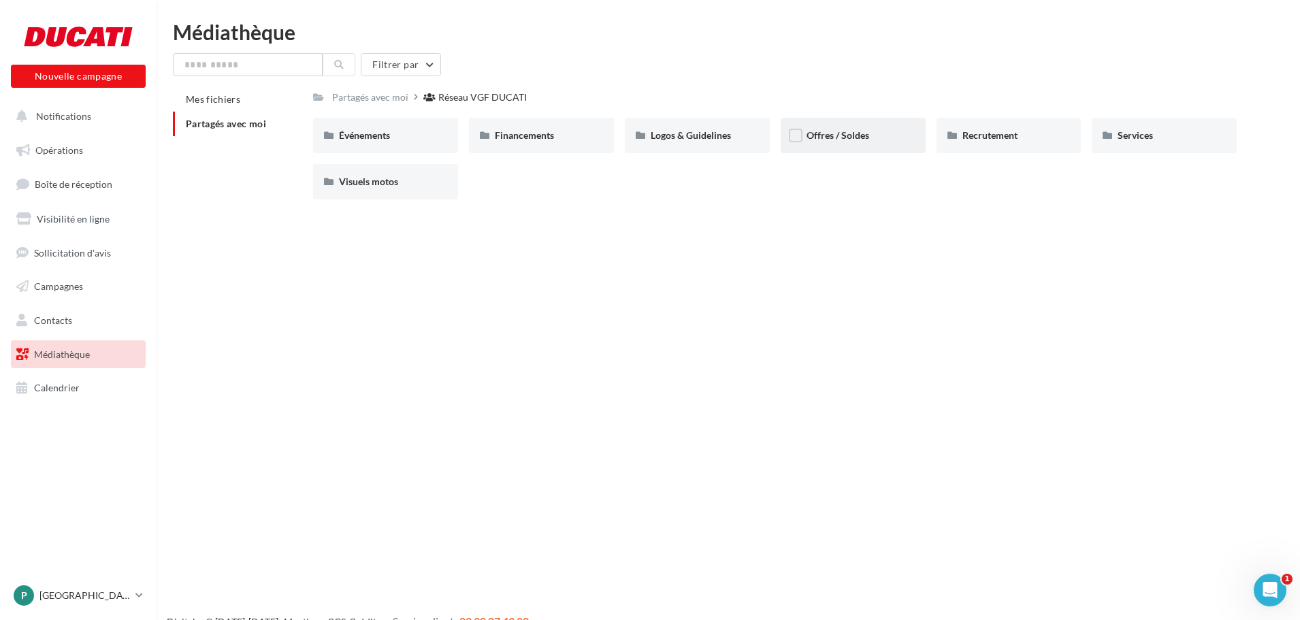
click at [869, 135] on span "Offres / Soldes" at bounding box center [838, 135] width 63 height 12
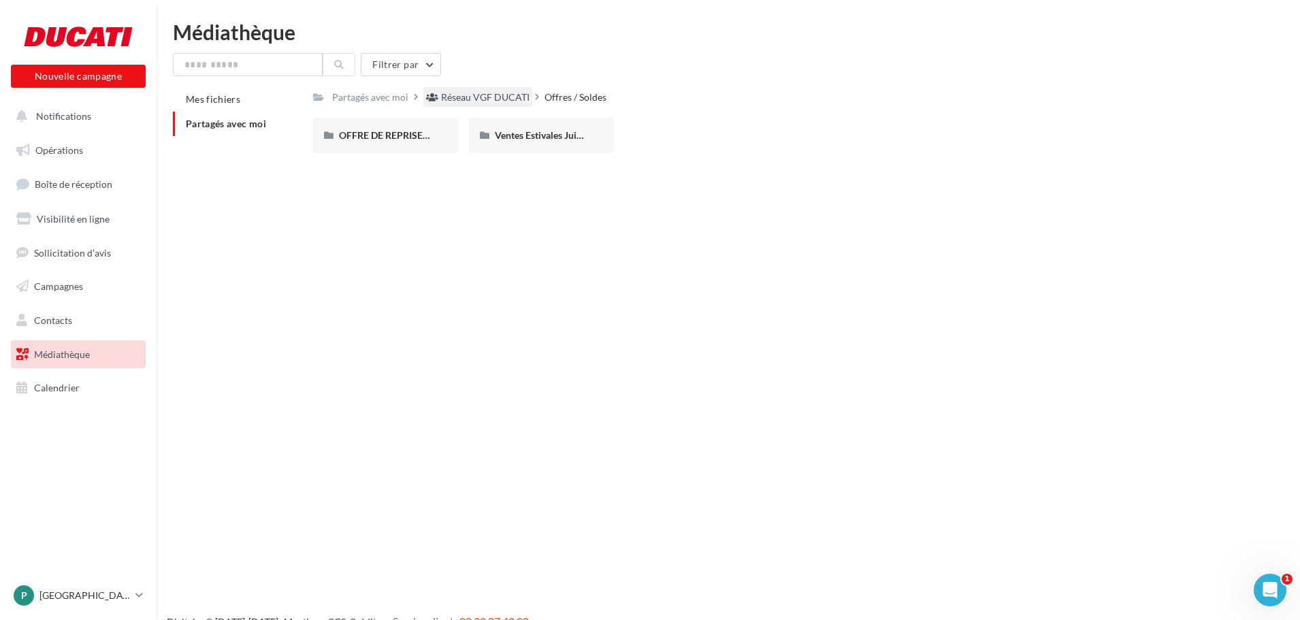
click at [502, 94] on div "Réseau VGF DUCATI" at bounding box center [485, 98] width 89 height 14
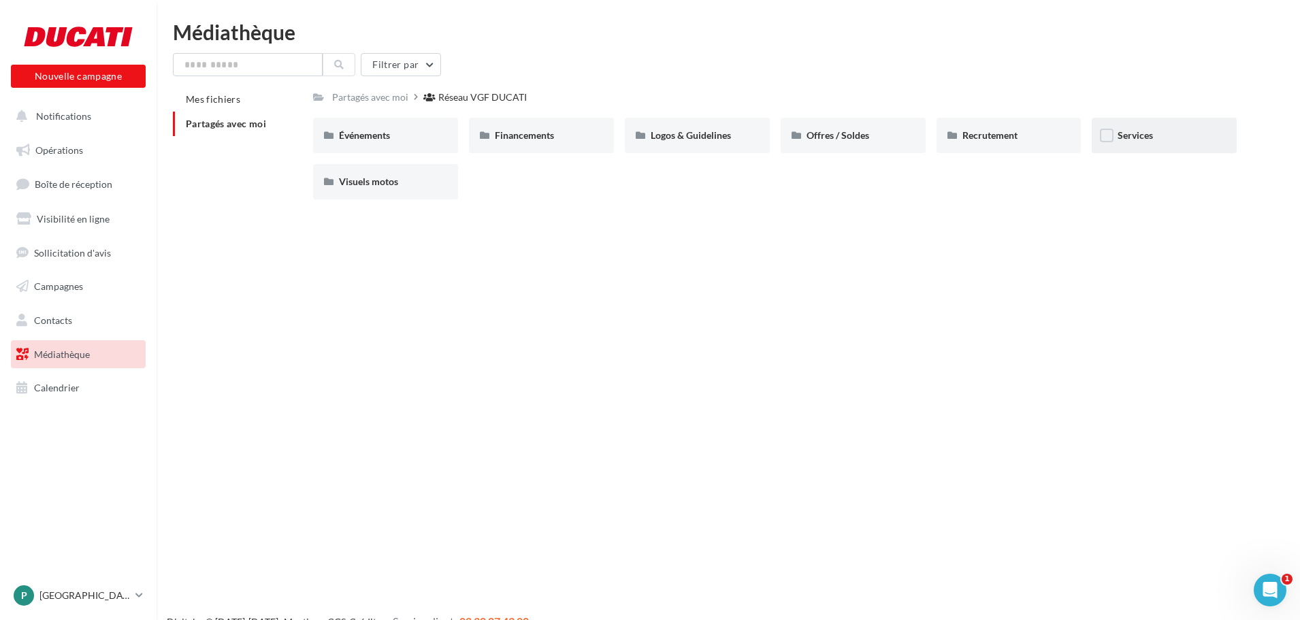
click at [1164, 143] on div "Services" at bounding box center [1164, 135] width 145 height 35
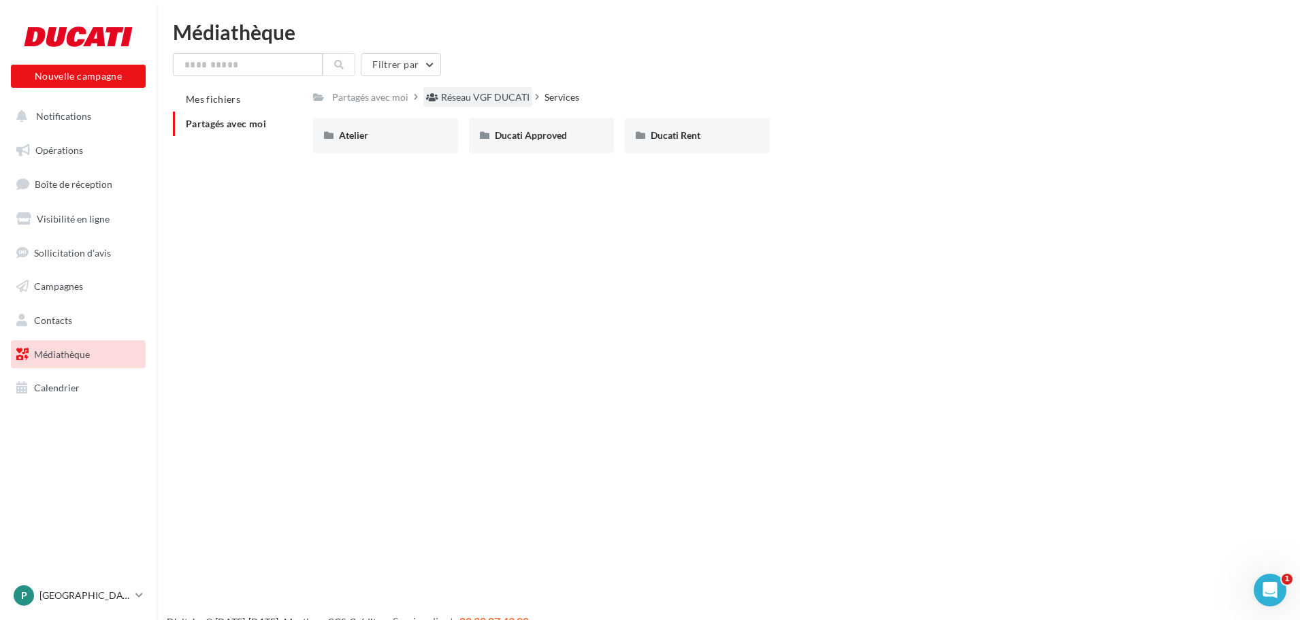
click at [498, 93] on div "Réseau VGF DUCATI" at bounding box center [485, 98] width 89 height 14
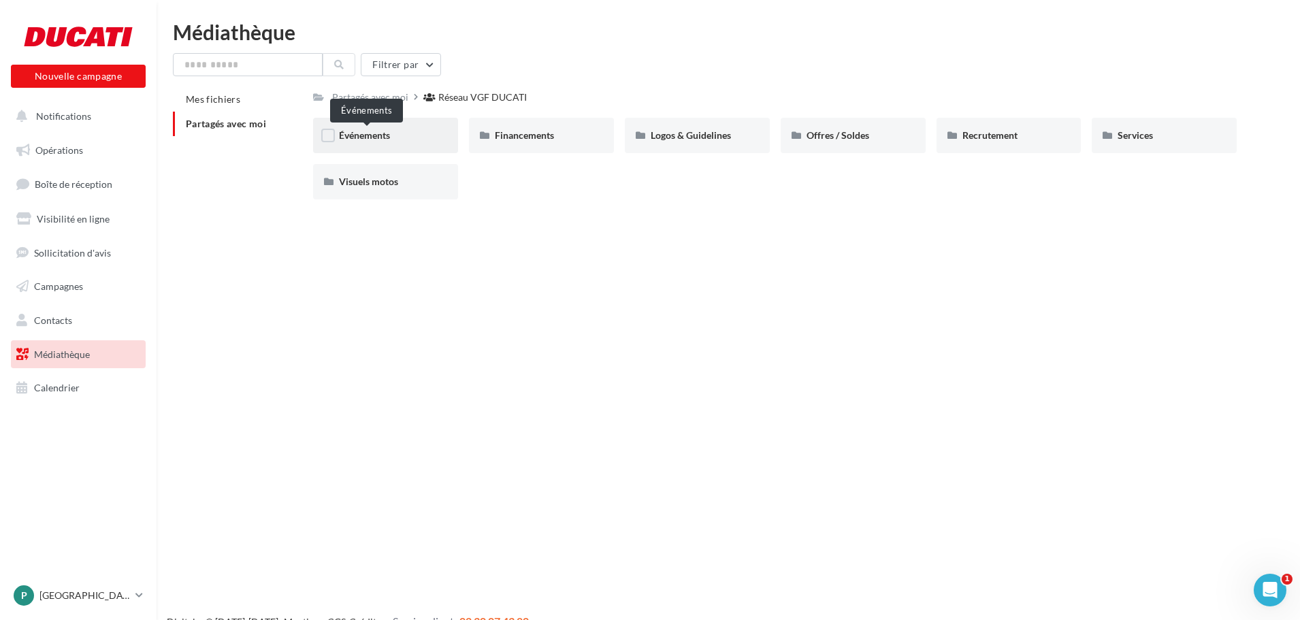
click at [366, 141] on span "Événements" at bounding box center [364, 135] width 51 height 12
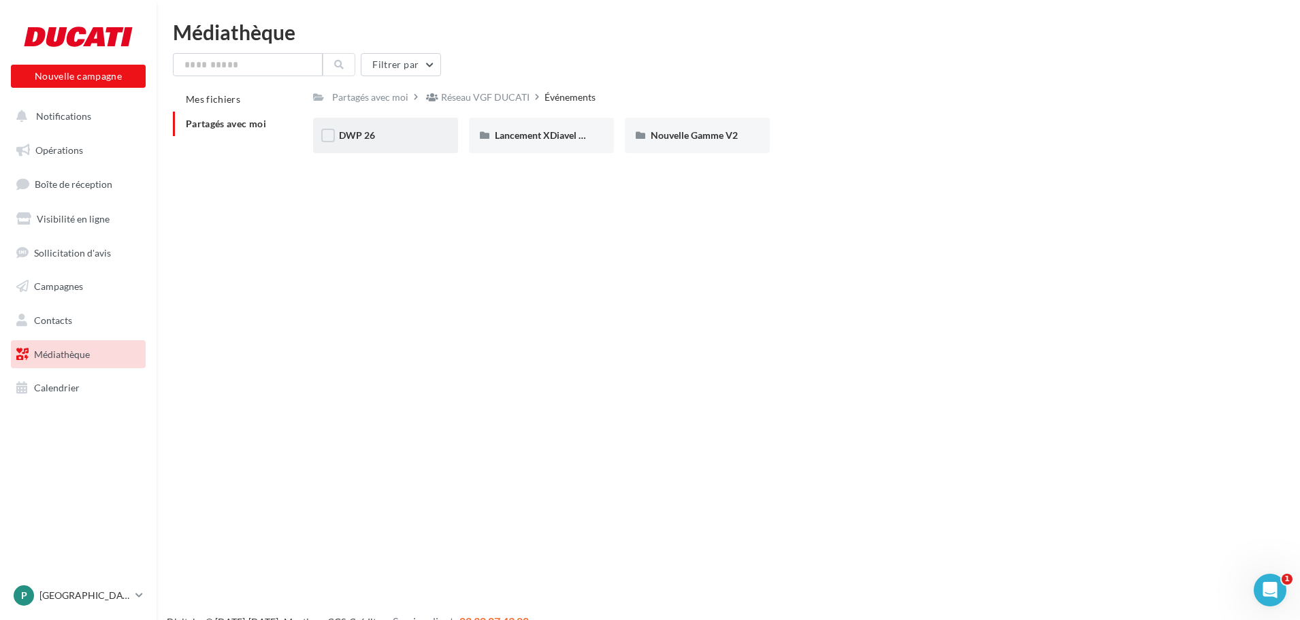
click at [437, 144] on div "DWP 26" at bounding box center [385, 135] width 145 height 35
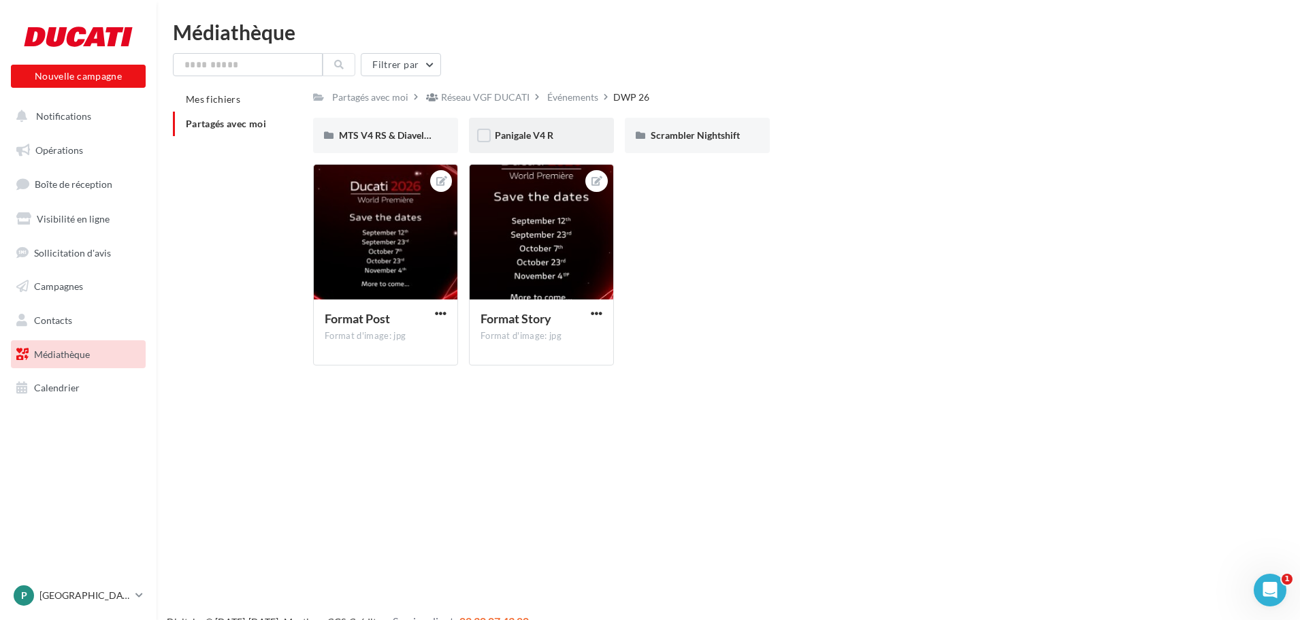
click at [573, 138] on div "Panigale V4 R" at bounding box center [541, 136] width 93 height 14
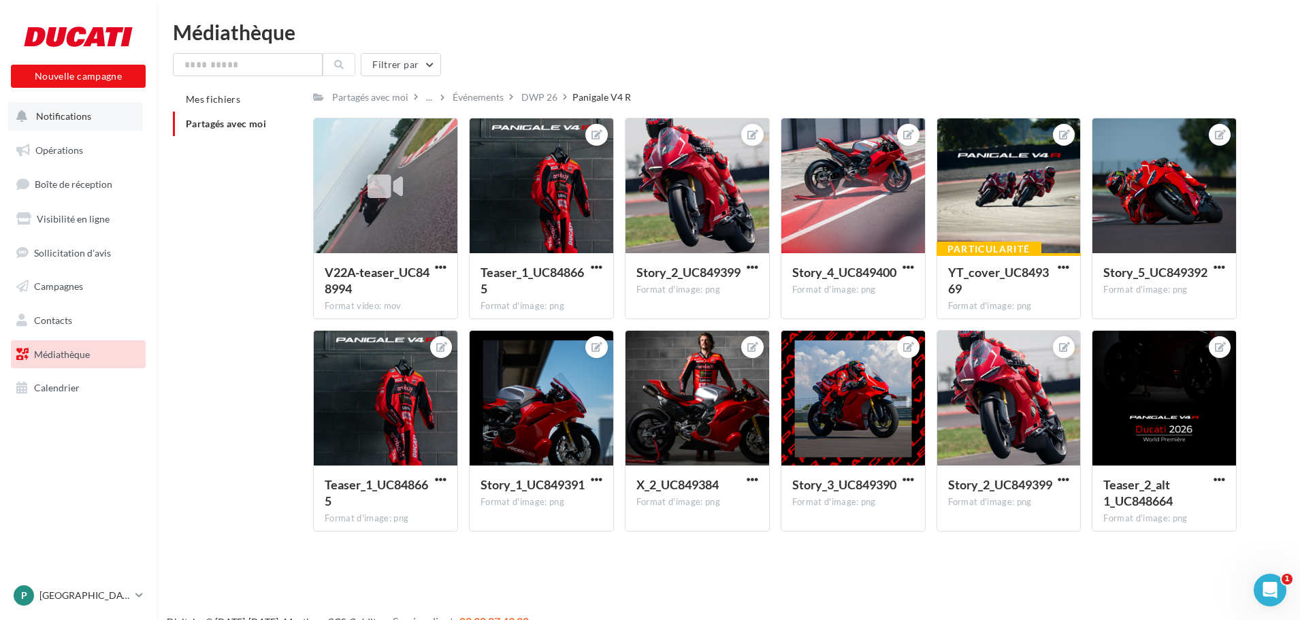
click at [68, 111] on span "Notifications" at bounding box center [63, 116] width 55 height 12
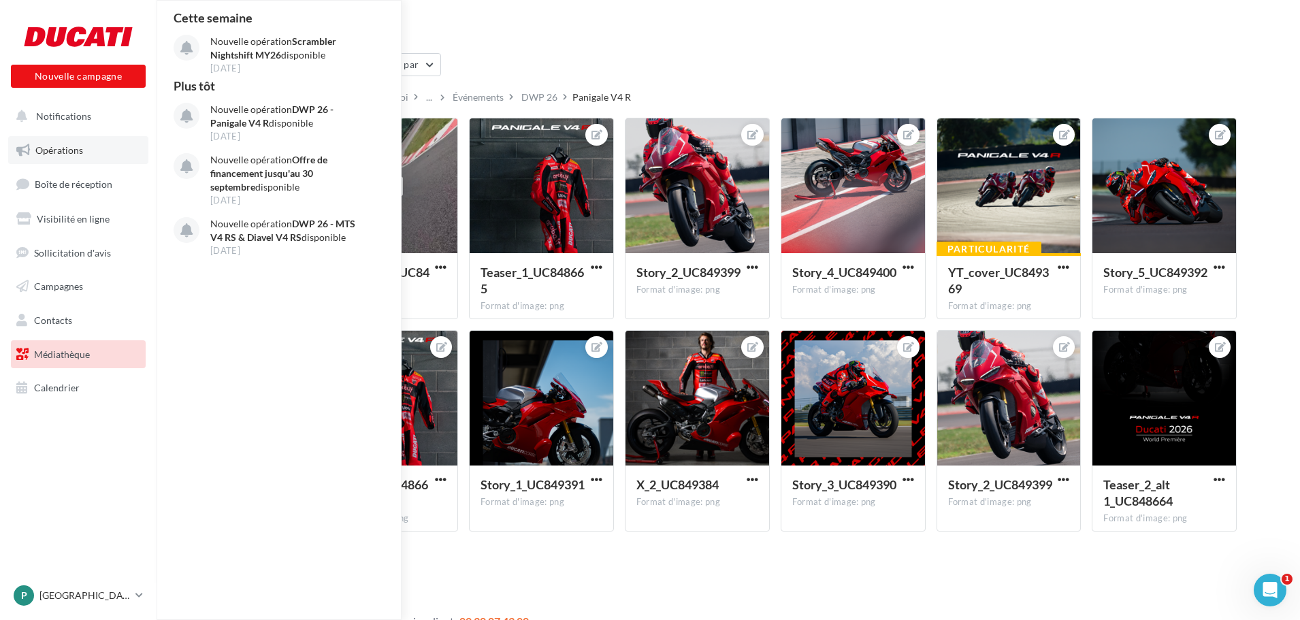
click at [62, 150] on span "Opérations" at bounding box center [59, 150] width 48 height 12
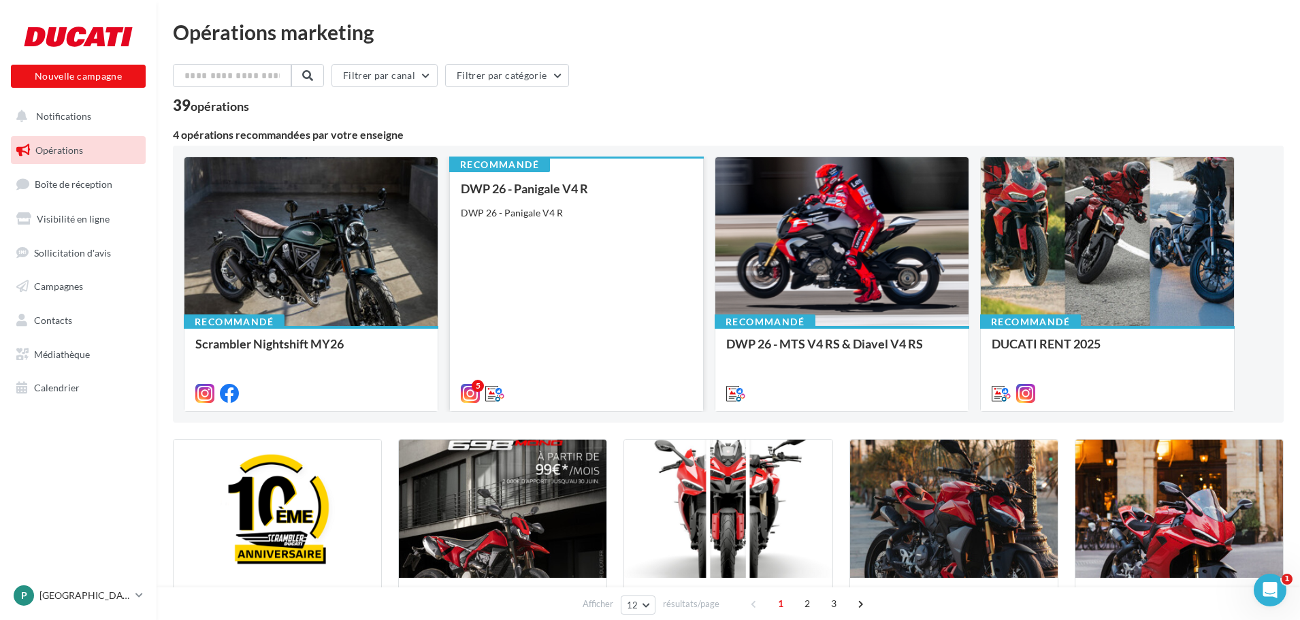
click at [597, 238] on div "DWP 26 - Panigale V4 R DWP 26 - Panigale V4 R" at bounding box center [576, 290] width 231 height 217
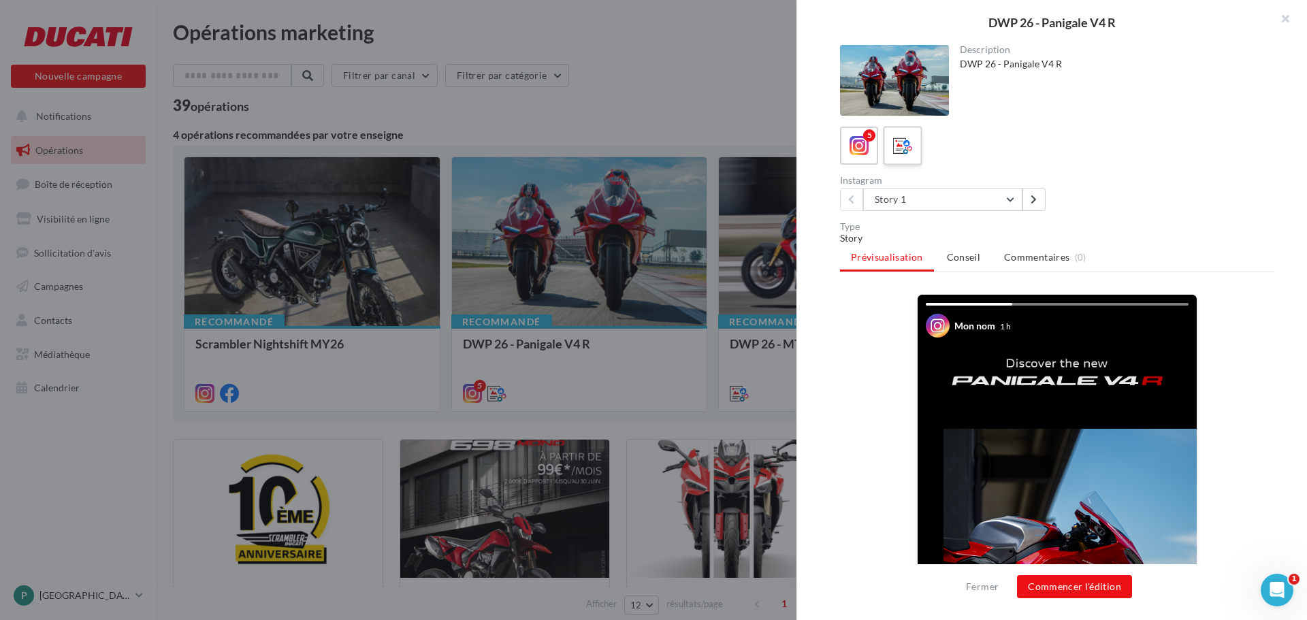
click at [908, 153] on icon at bounding box center [903, 146] width 20 height 20
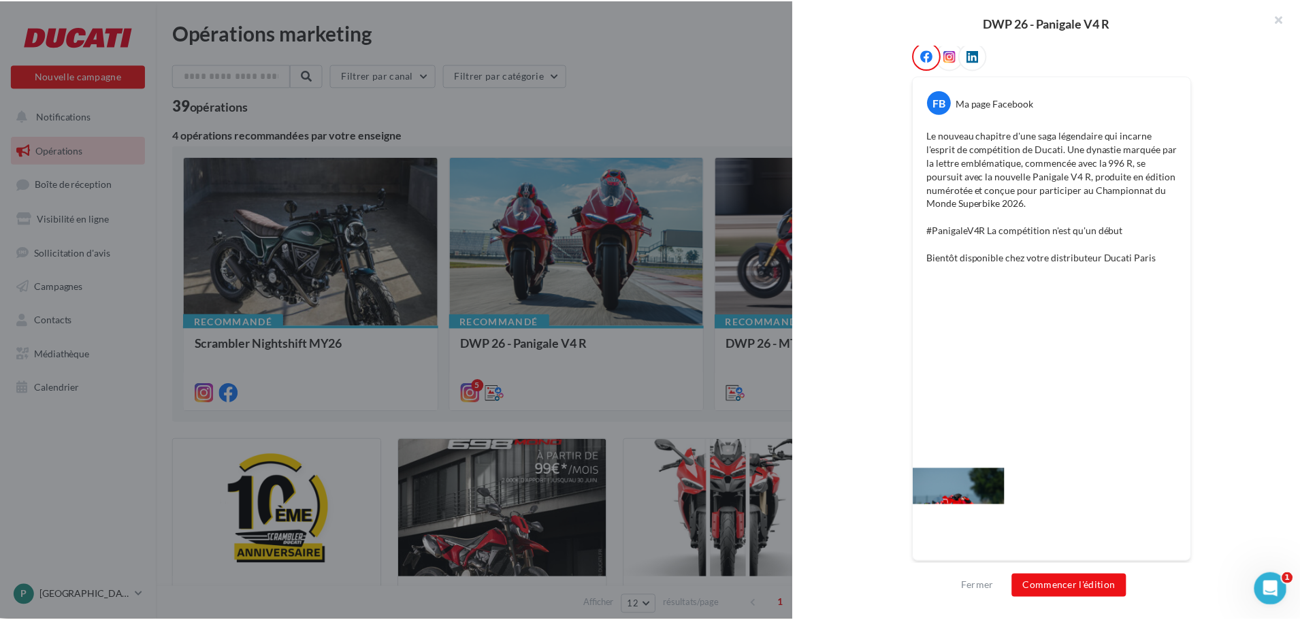
scroll to position [227, 0]
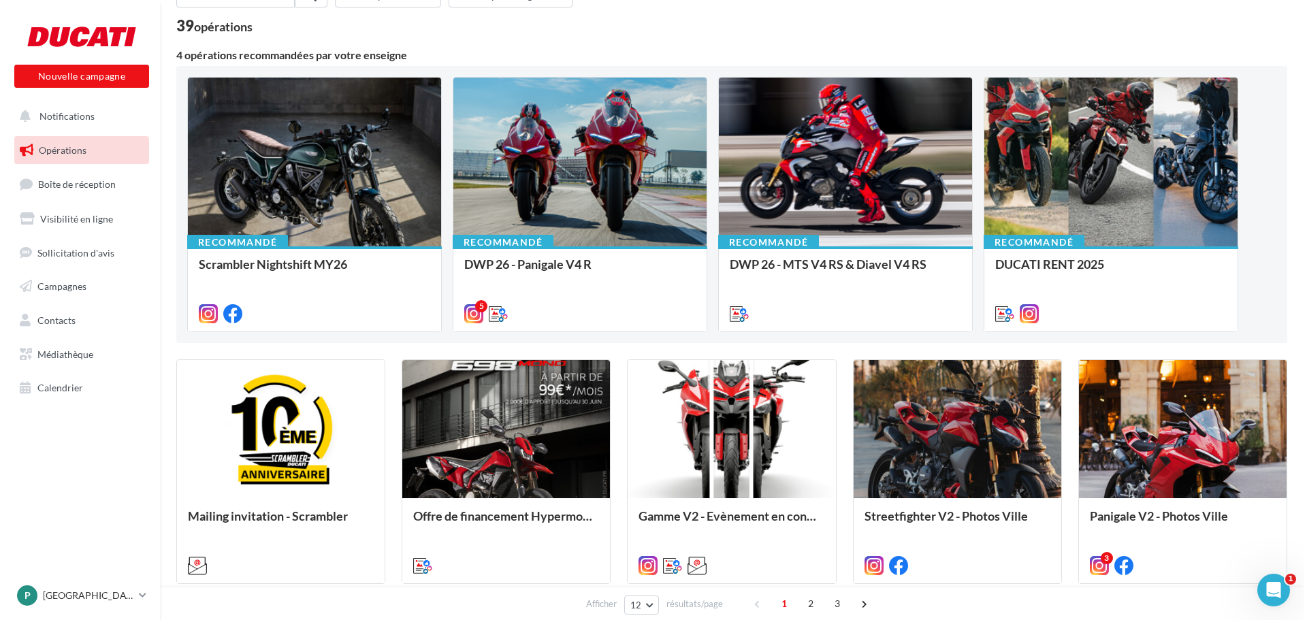
scroll to position [0, 0]
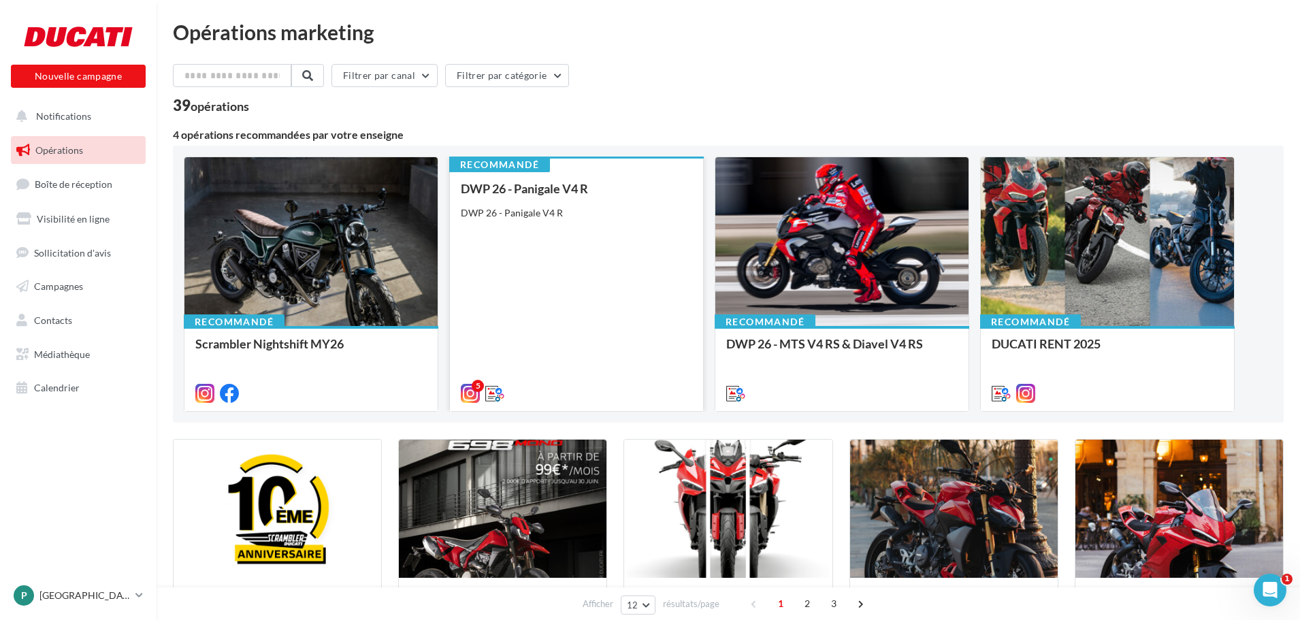
click at [510, 339] on div "DWP 26 - Panigale V4 R DWP 26 - Panigale V4 R" at bounding box center [576, 290] width 231 height 217
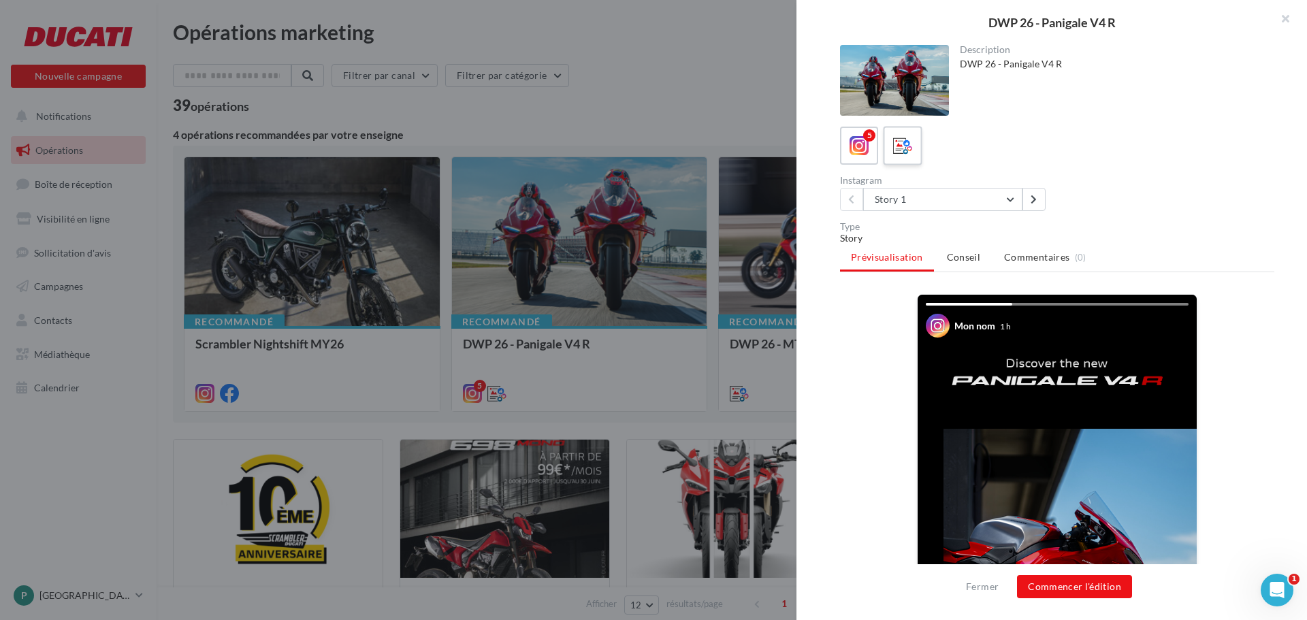
click at [897, 159] on label at bounding box center [902, 145] width 39 height 39
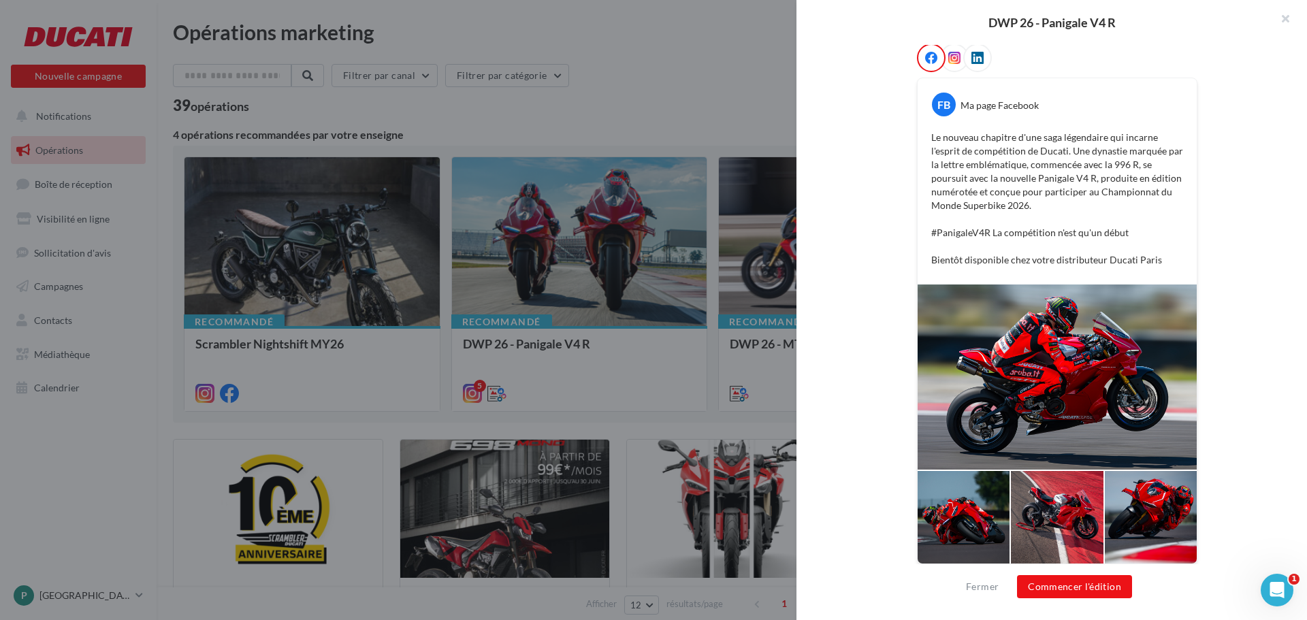
scroll to position [227, 0]
